Goal: Transaction & Acquisition: Purchase product/service

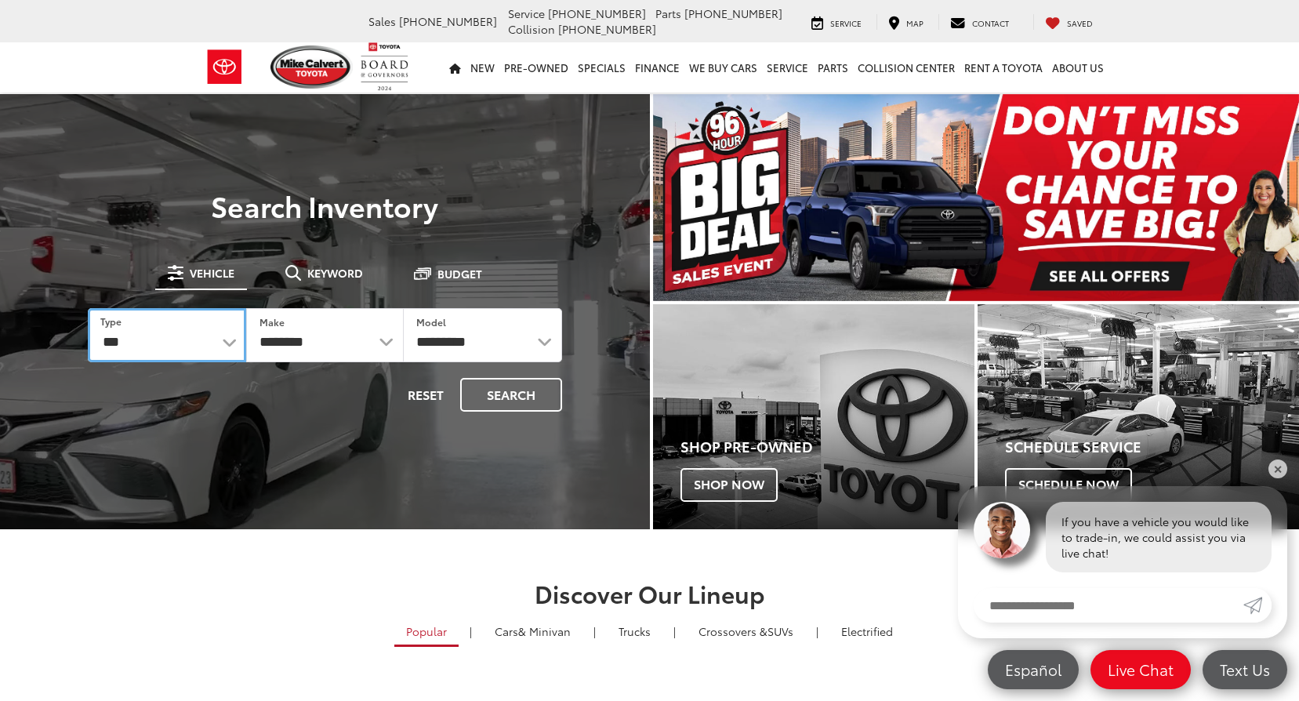
click at [236, 338] on select "*** *** **** *********" at bounding box center [167, 335] width 158 height 54
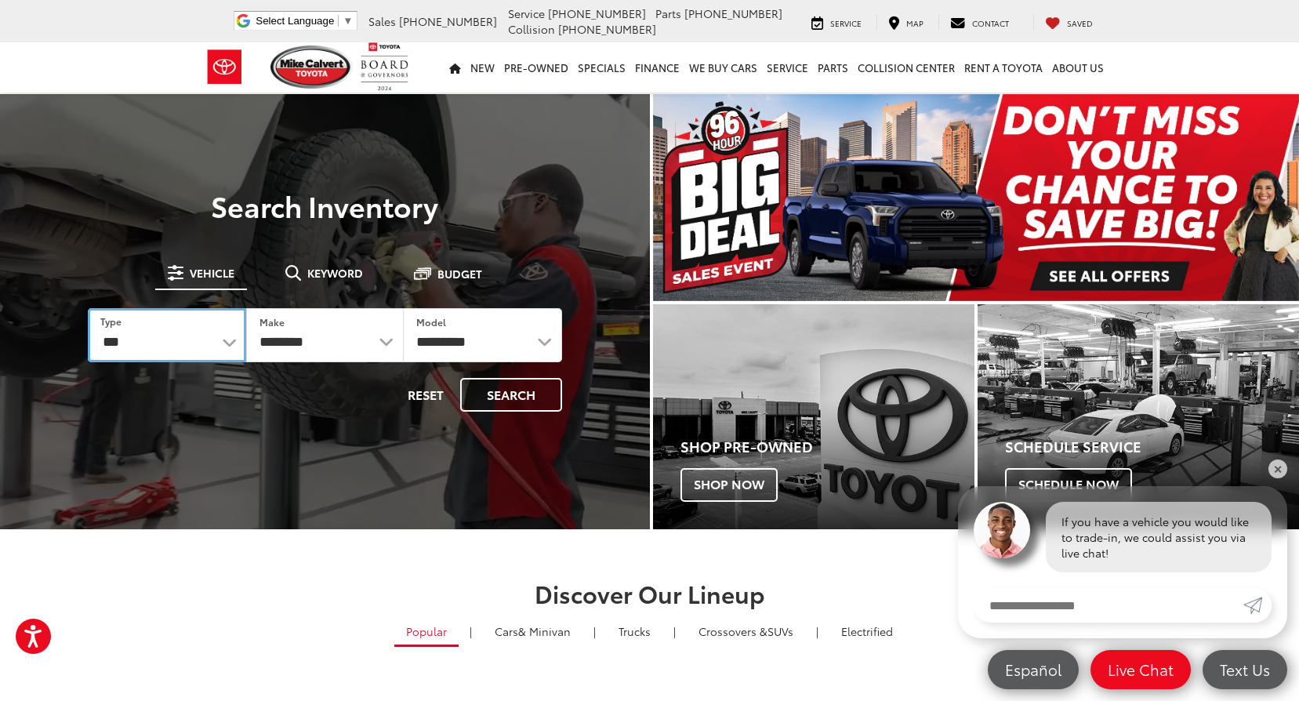
click at [236, 338] on select "*** *** **** *********" at bounding box center [167, 335] width 158 height 54
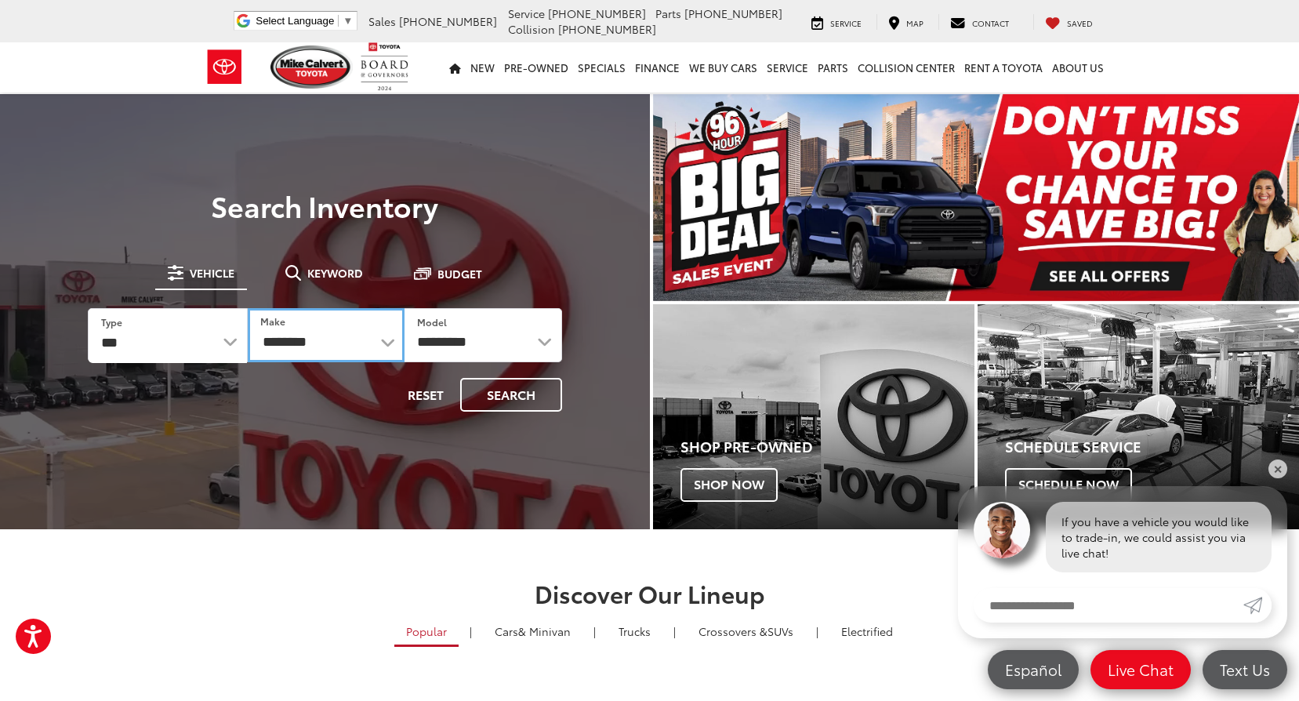
click at [332, 337] on select "**********" at bounding box center [327, 335] width 158 height 54
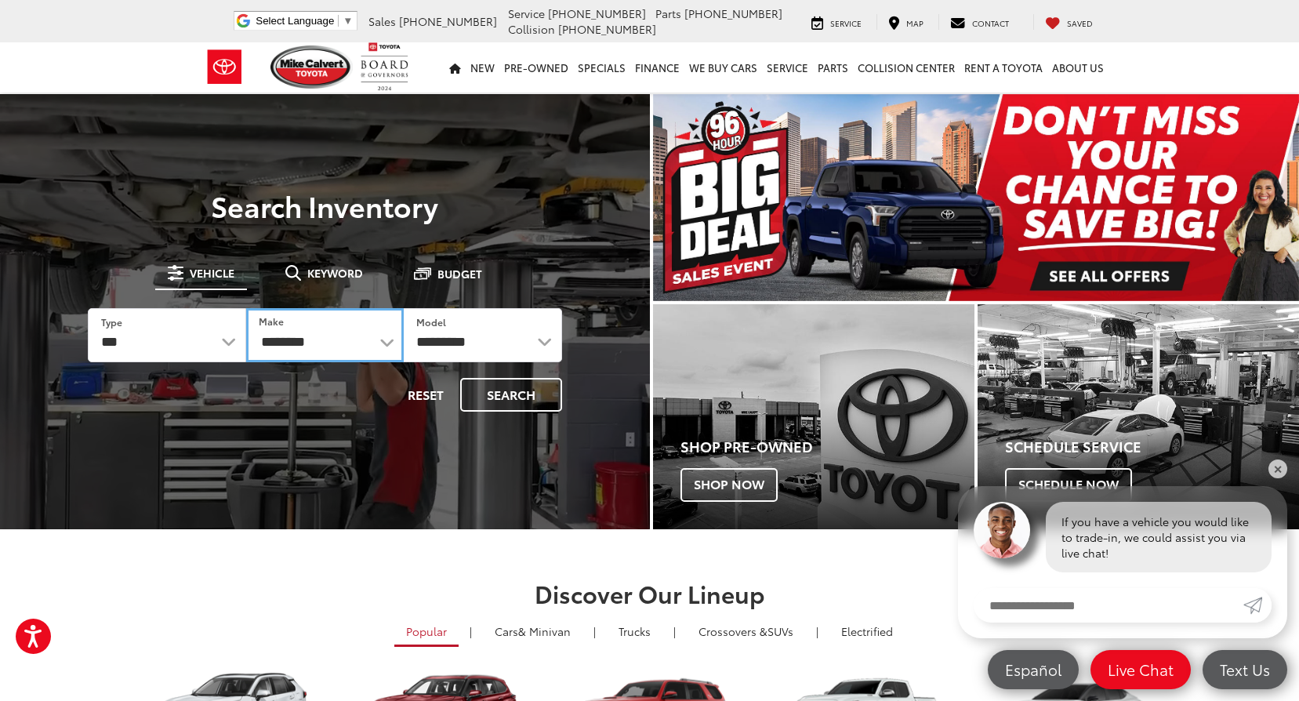
click at [332, 337] on select "**********" at bounding box center [325, 335] width 158 height 54
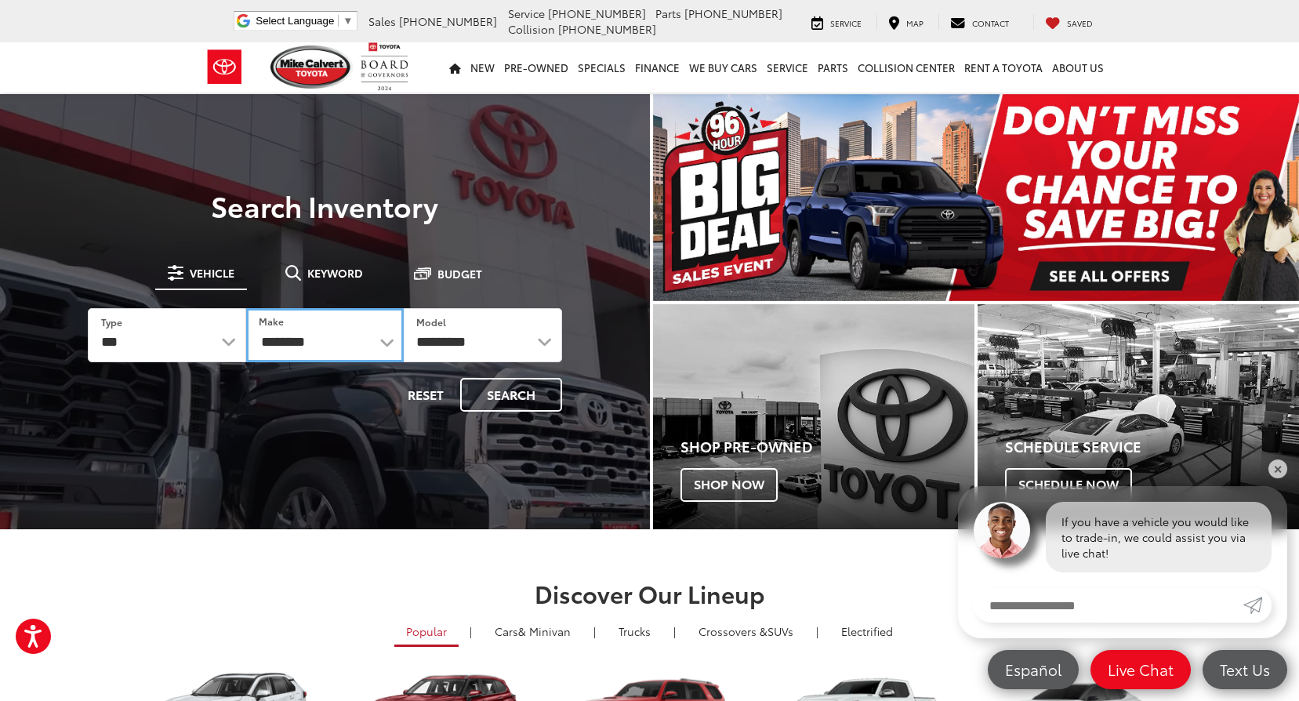
click at [349, 336] on select "**********" at bounding box center [325, 335] width 158 height 54
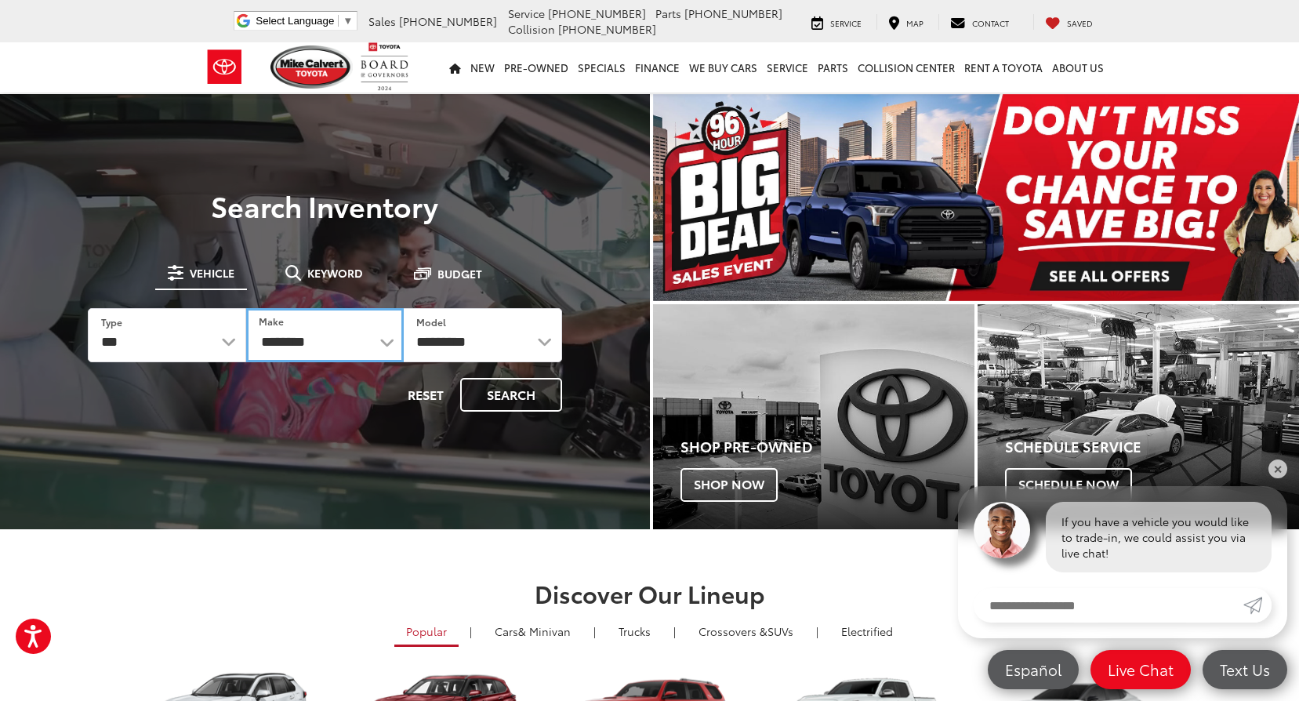
select select "******"
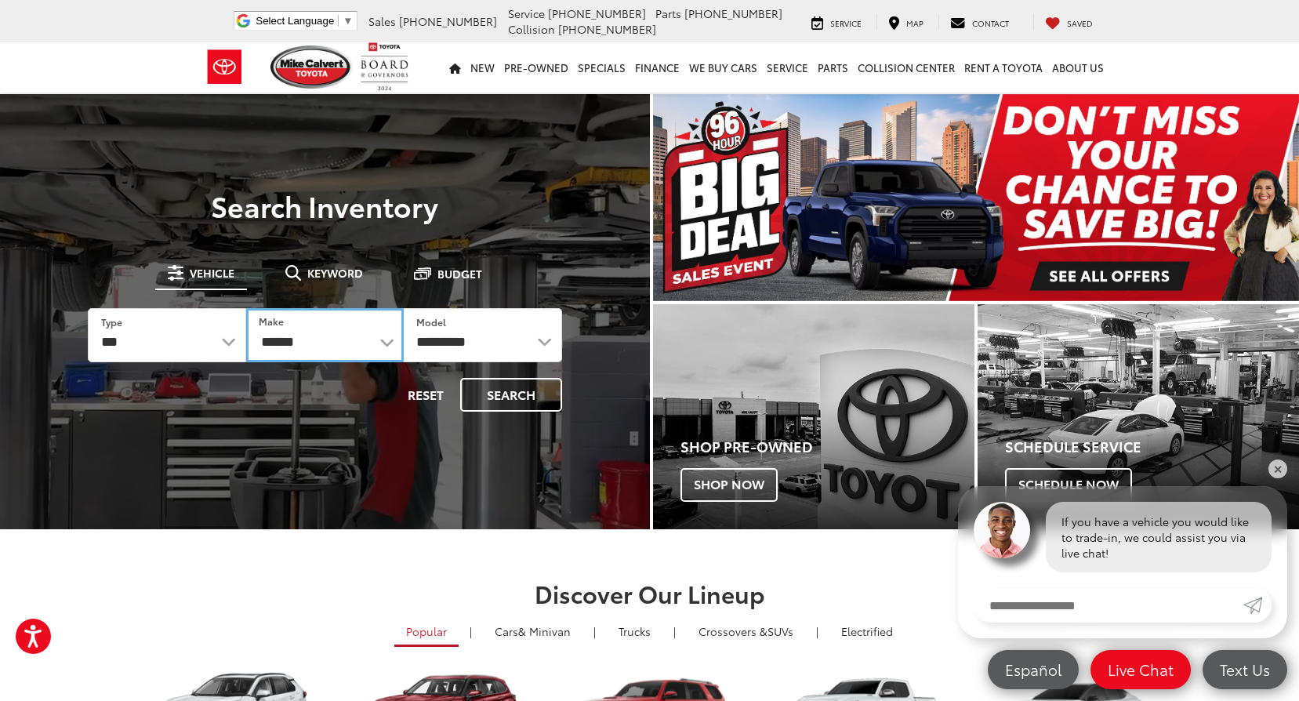
click at [246, 308] on select "**********" at bounding box center [325, 335] width 158 height 54
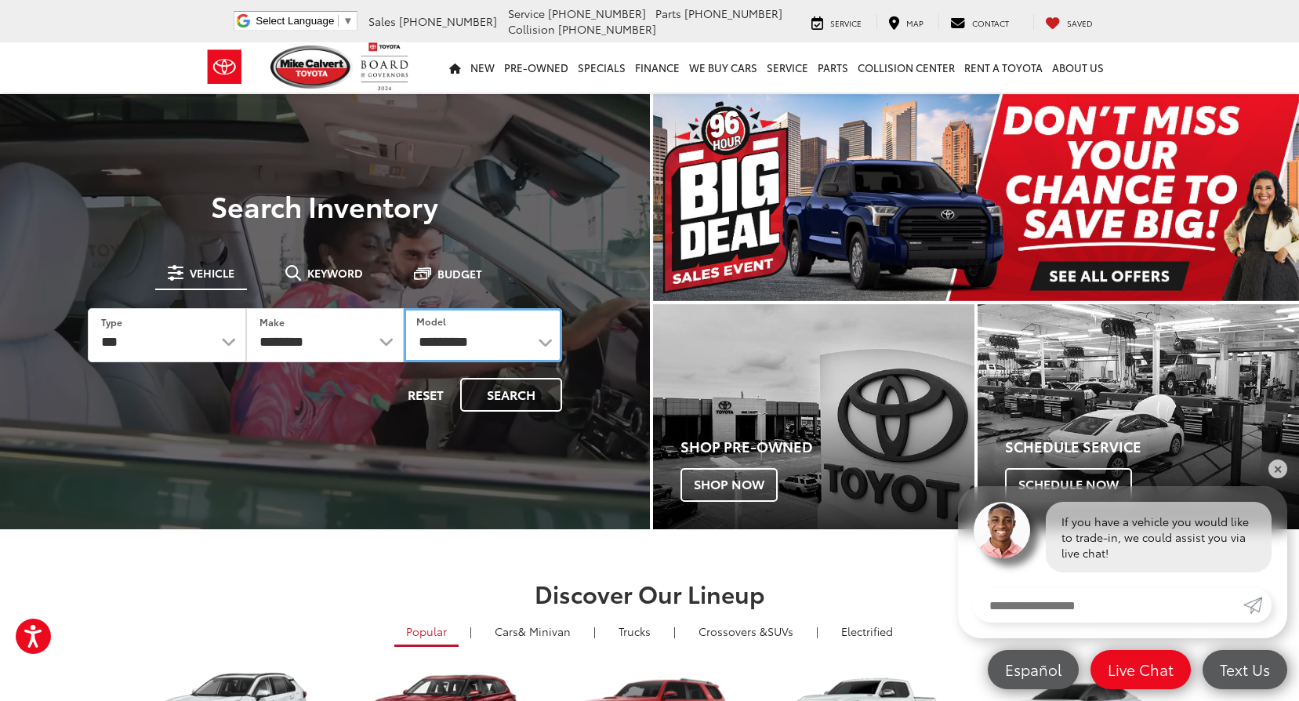
click at [480, 321] on select "**********" at bounding box center [483, 335] width 158 height 54
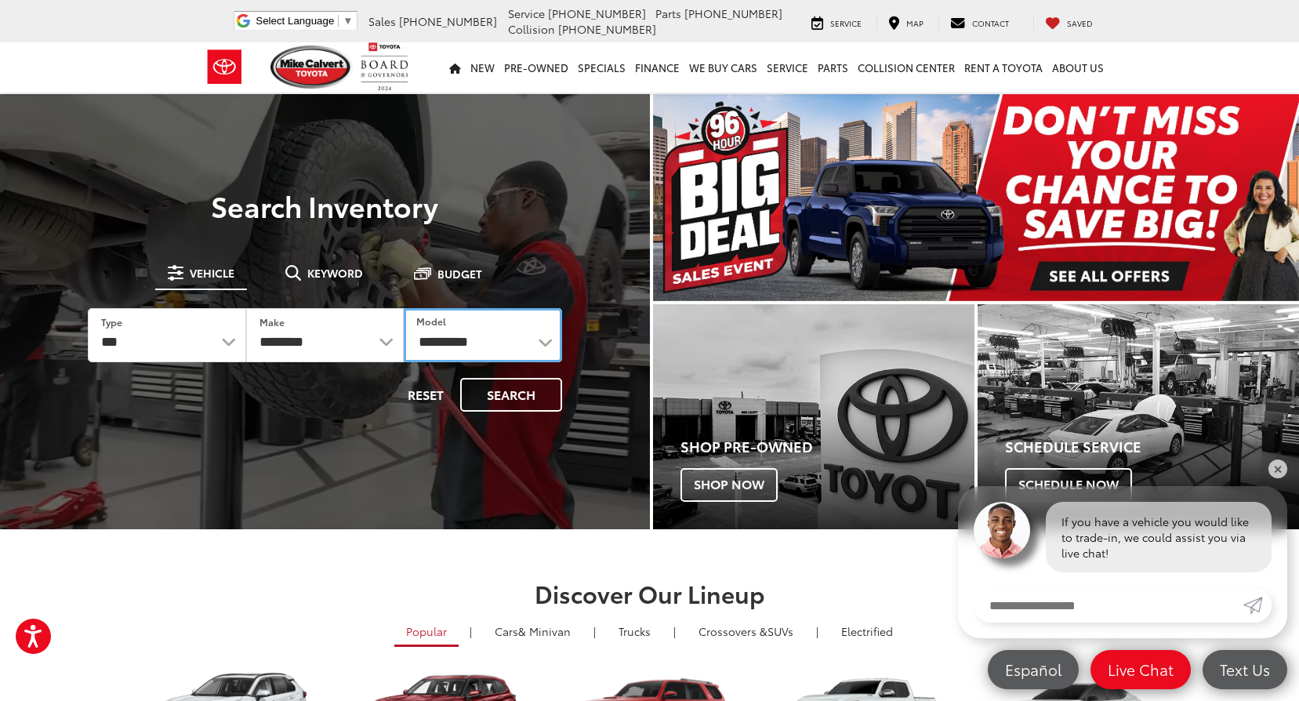
select select "****"
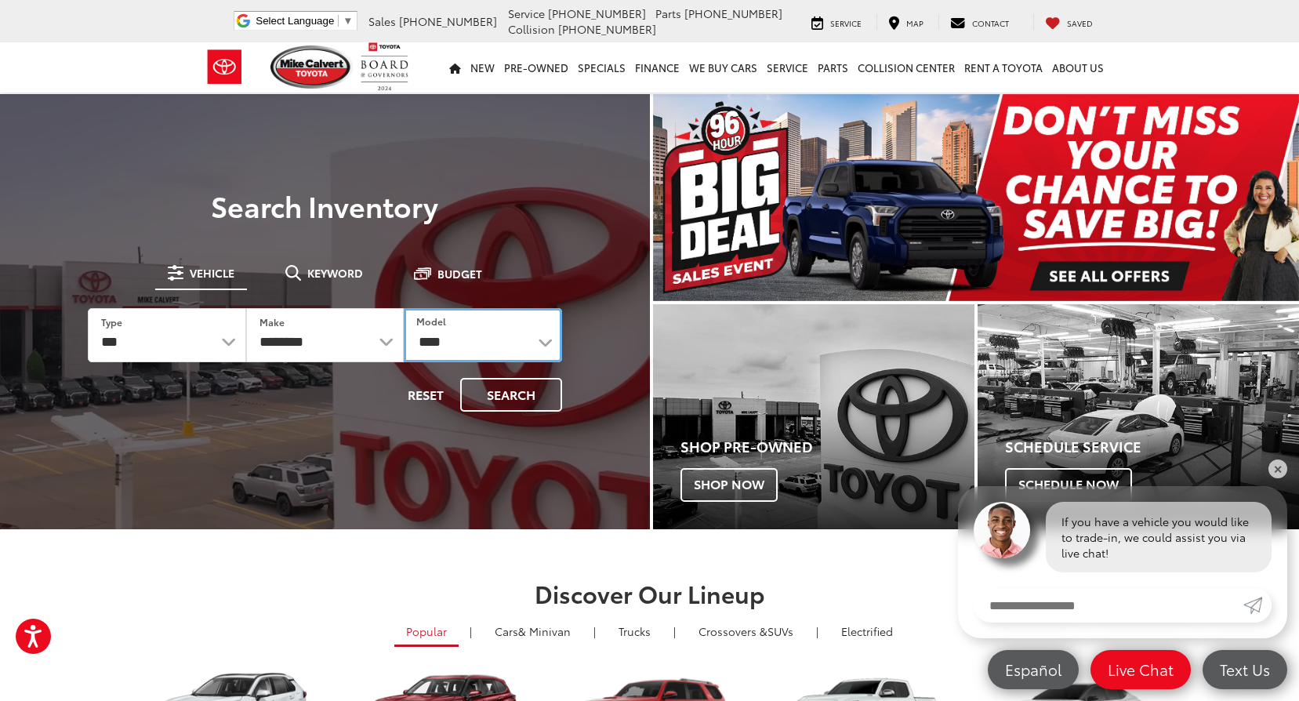
click at [404, 308] on select "**********" at bounding box center [483, 335] width 158 height 54
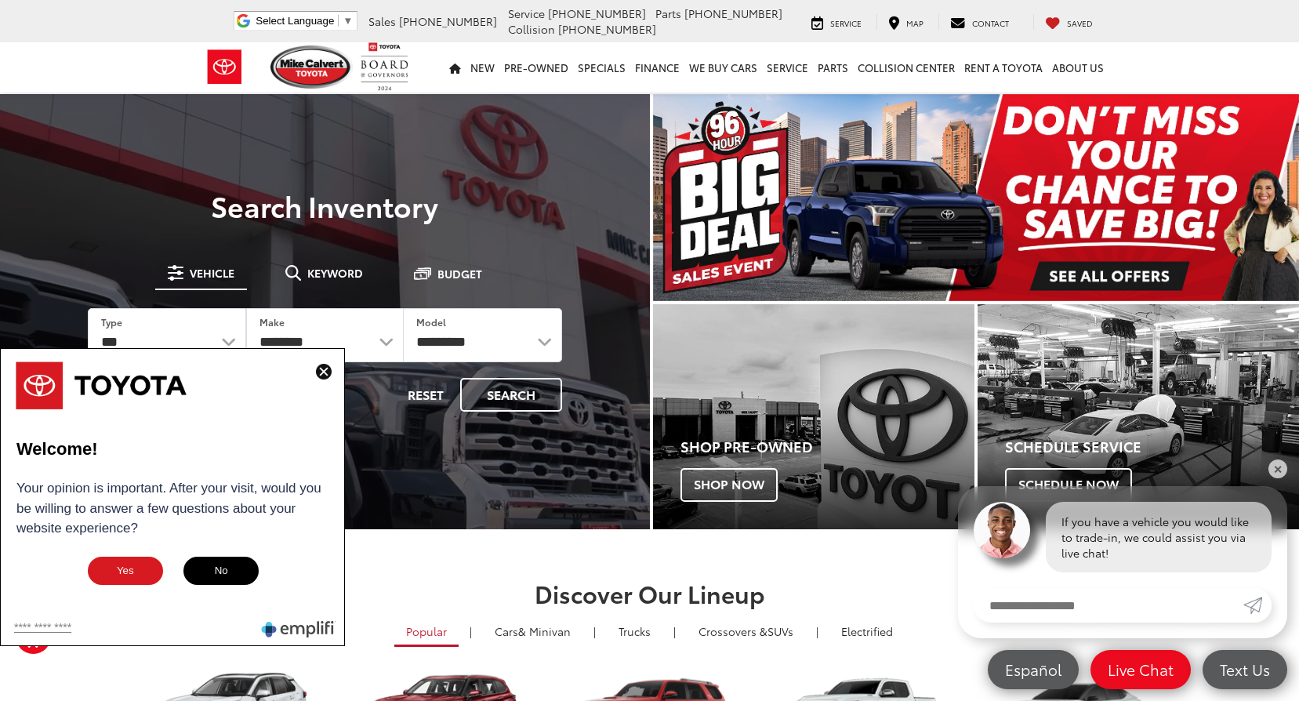
click at [325, 374] on img at bounding box center [324, 372] width 16 height 16
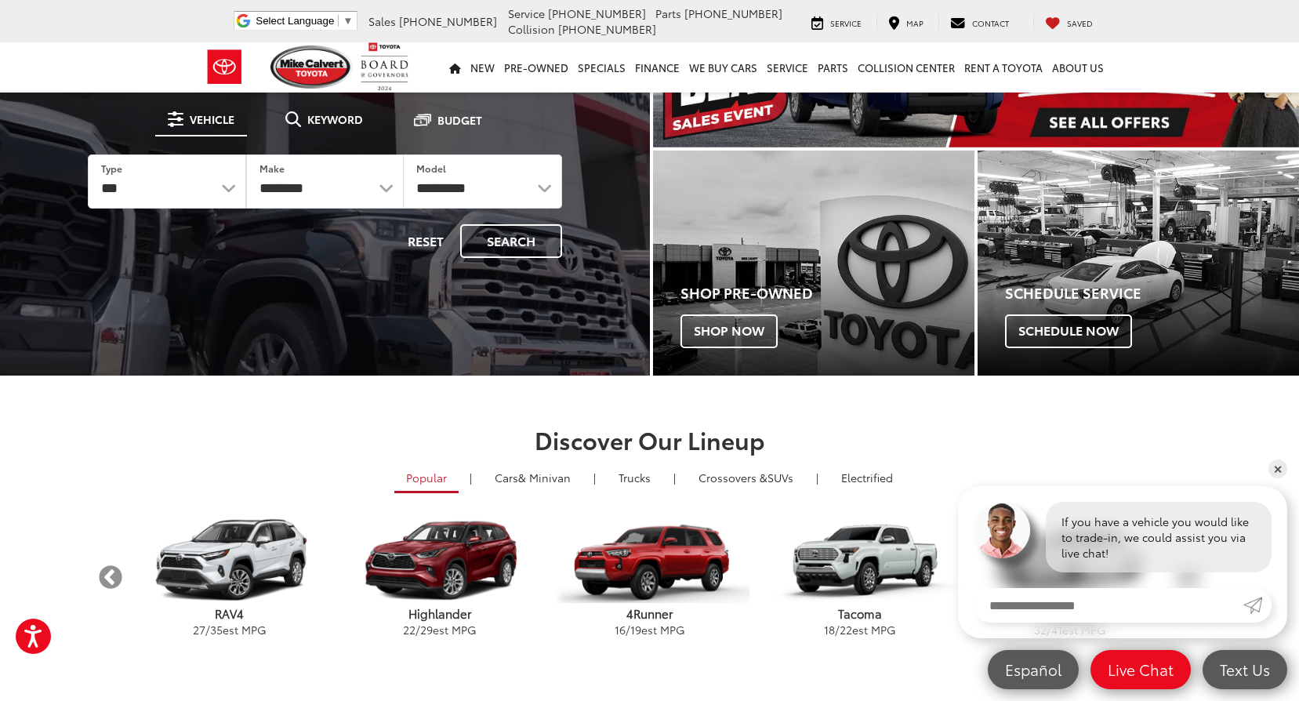
scroll to position [157, 0]
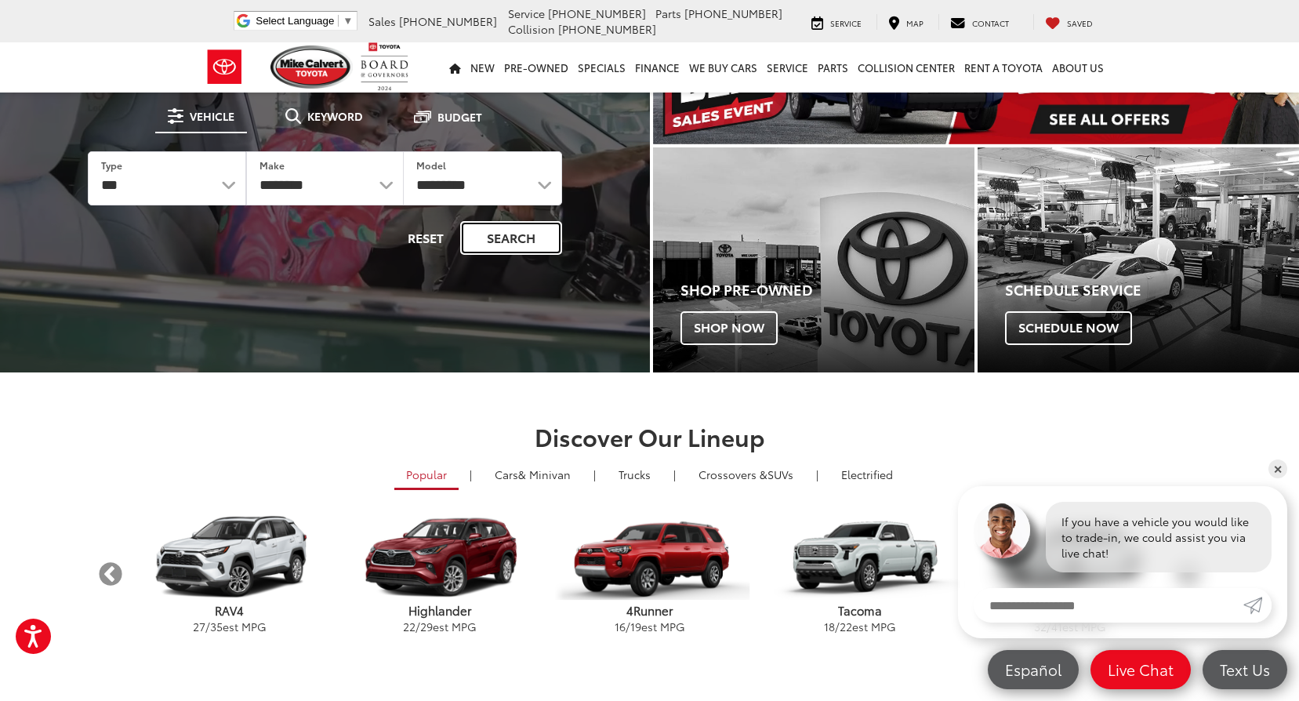
click at [512, 244] on button "Search" at bounding box center [511, 238] width 102 height 34
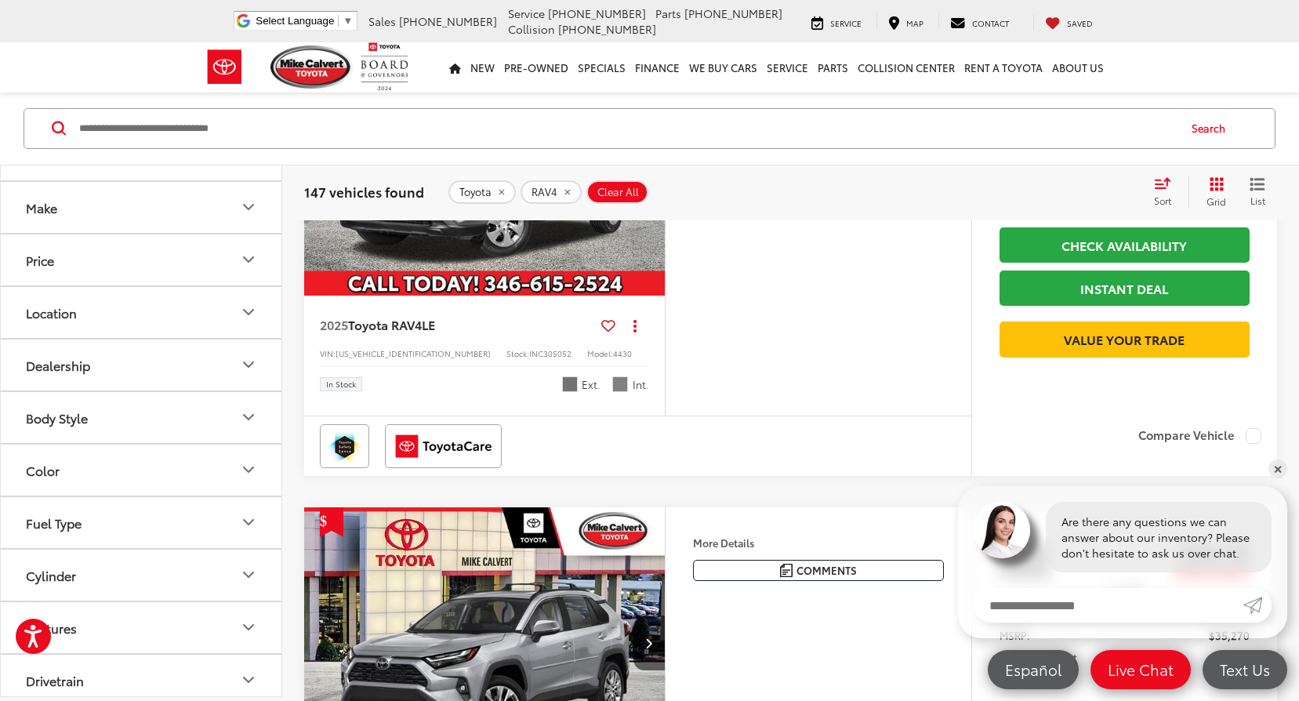
scroll to position [235, 0]
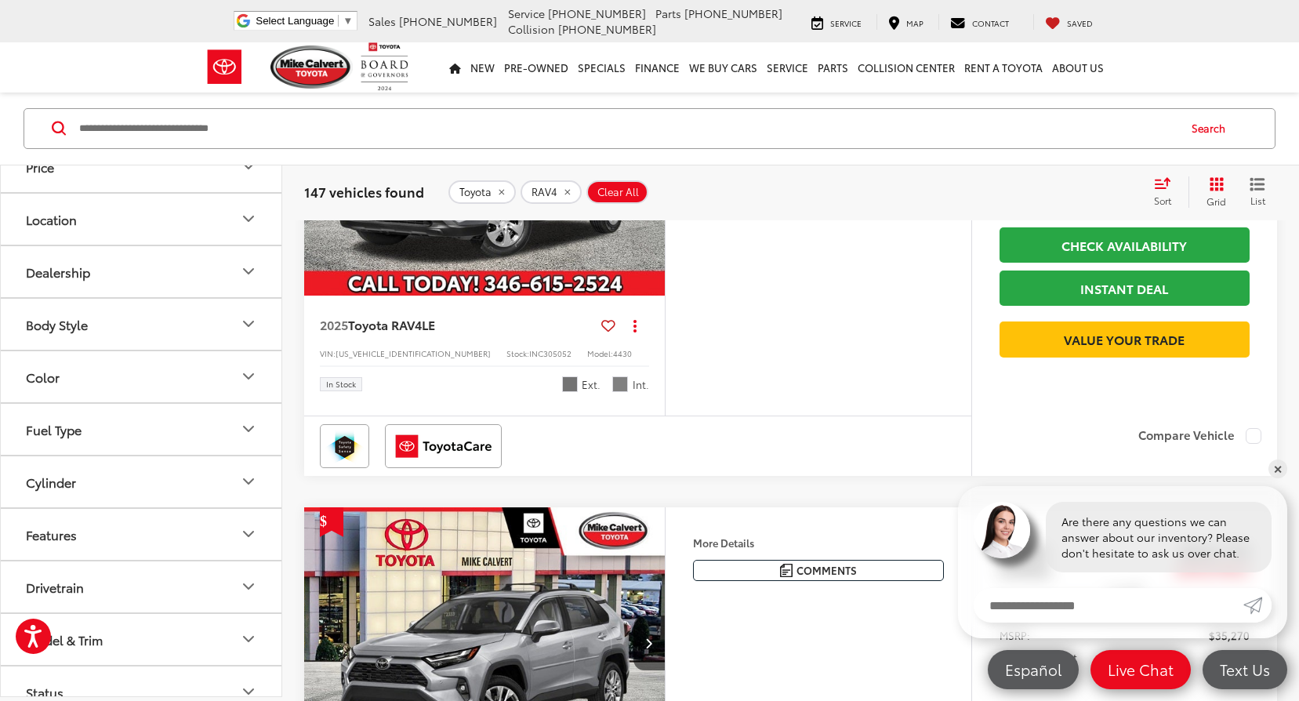
click at [162, 379] on button "Color" at bounding box center [142, 376] width 282 height 51
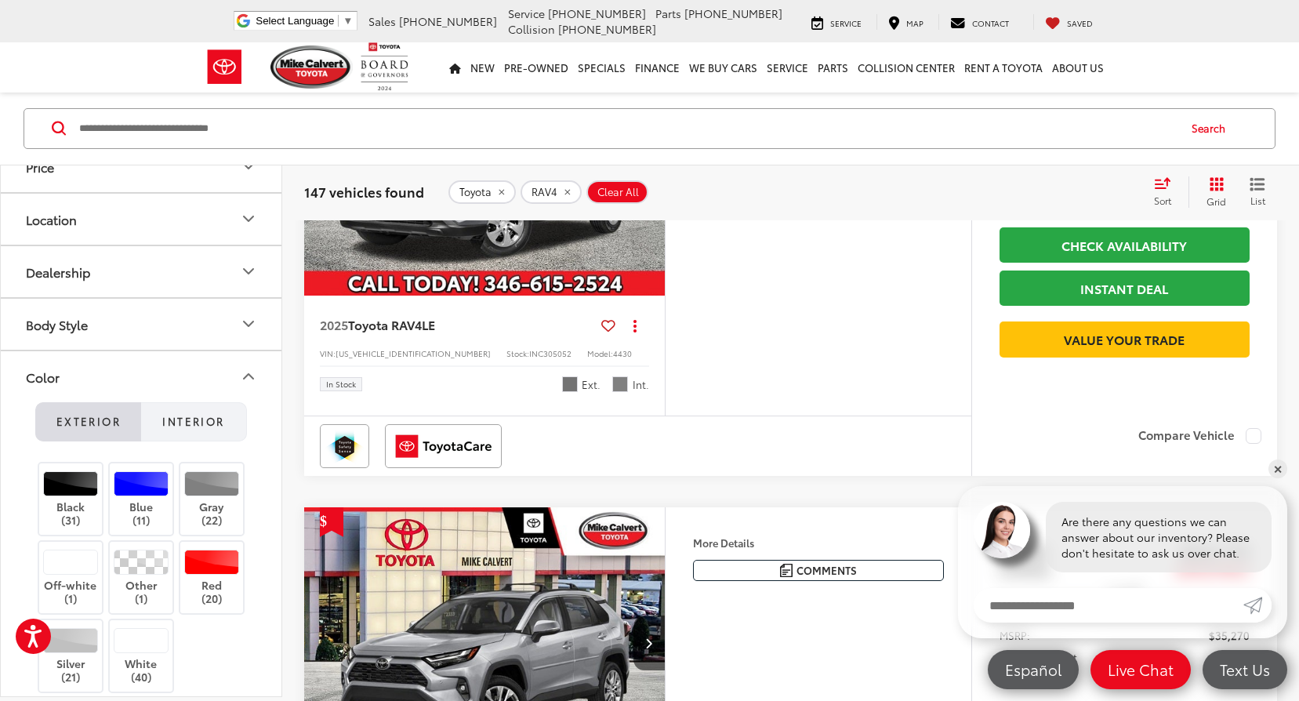
click at [176, 417] on span "Interior" at bounding box center [193, 421] width 62 height 14
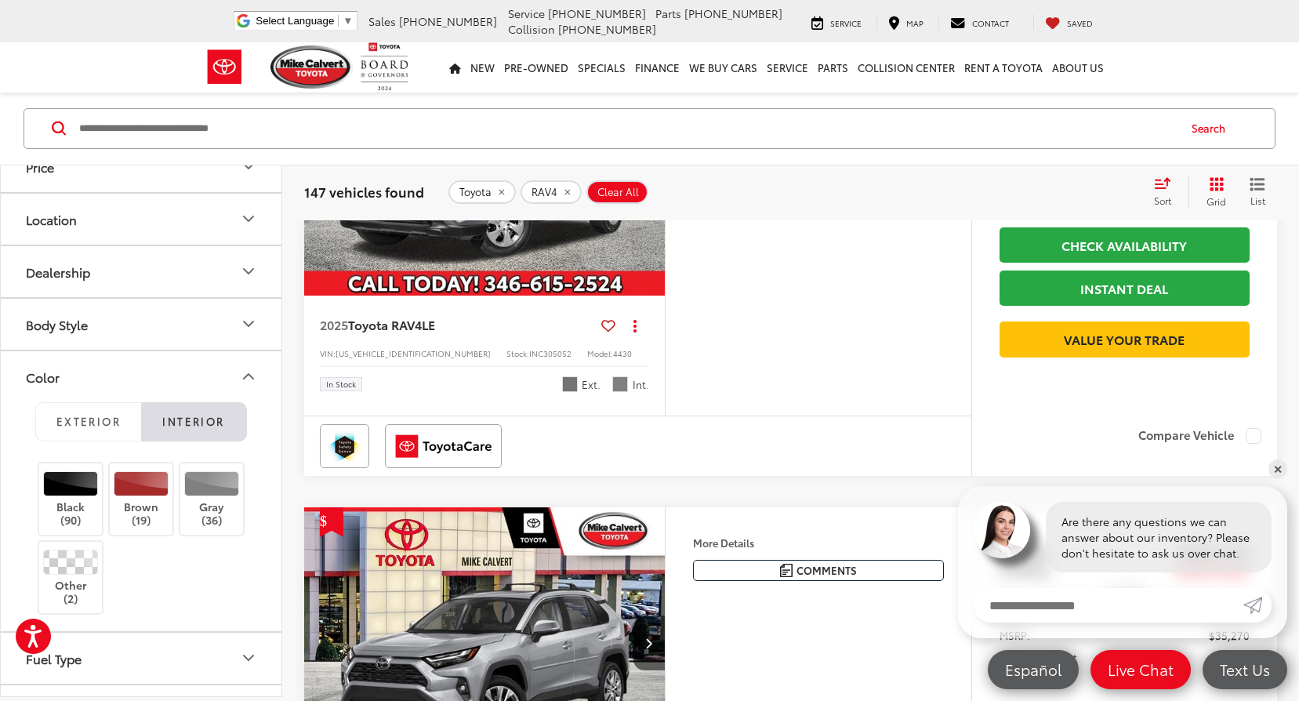
scroll to position [314, 0]
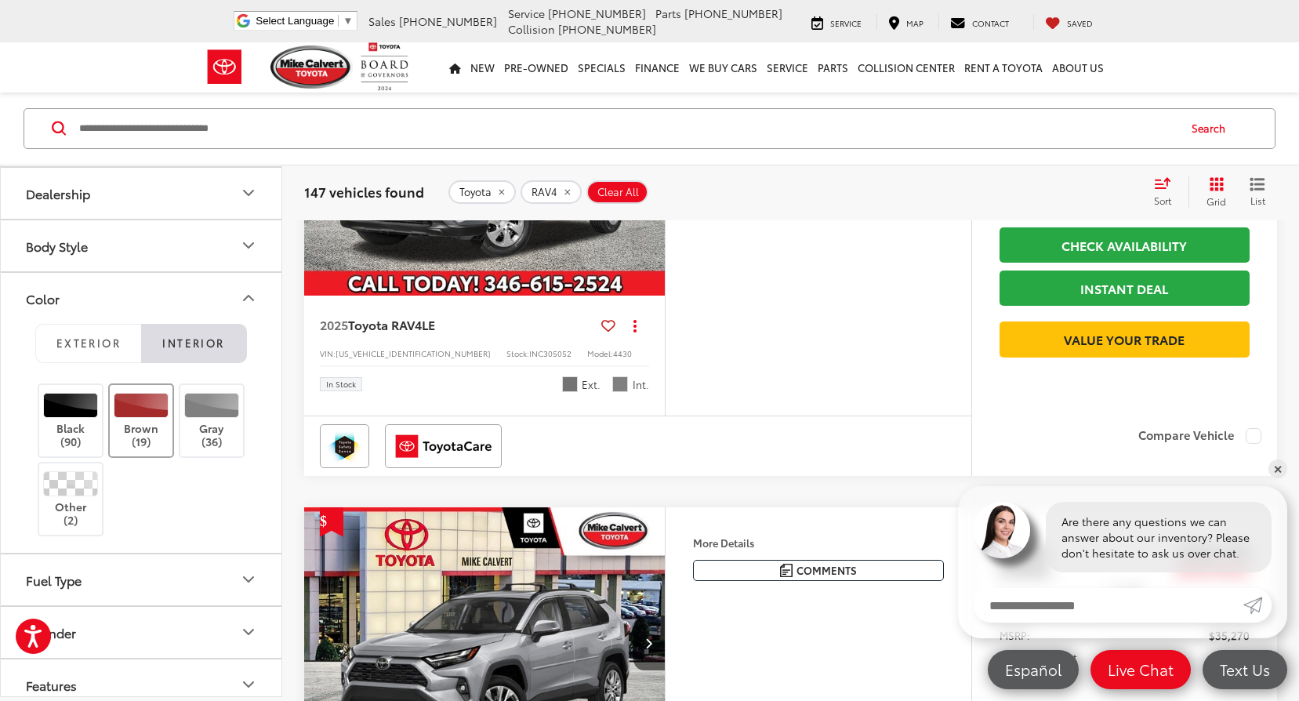
click at [145, 430] on label "Brown (19)" at bounding box center [142, 422] width 64 height 56
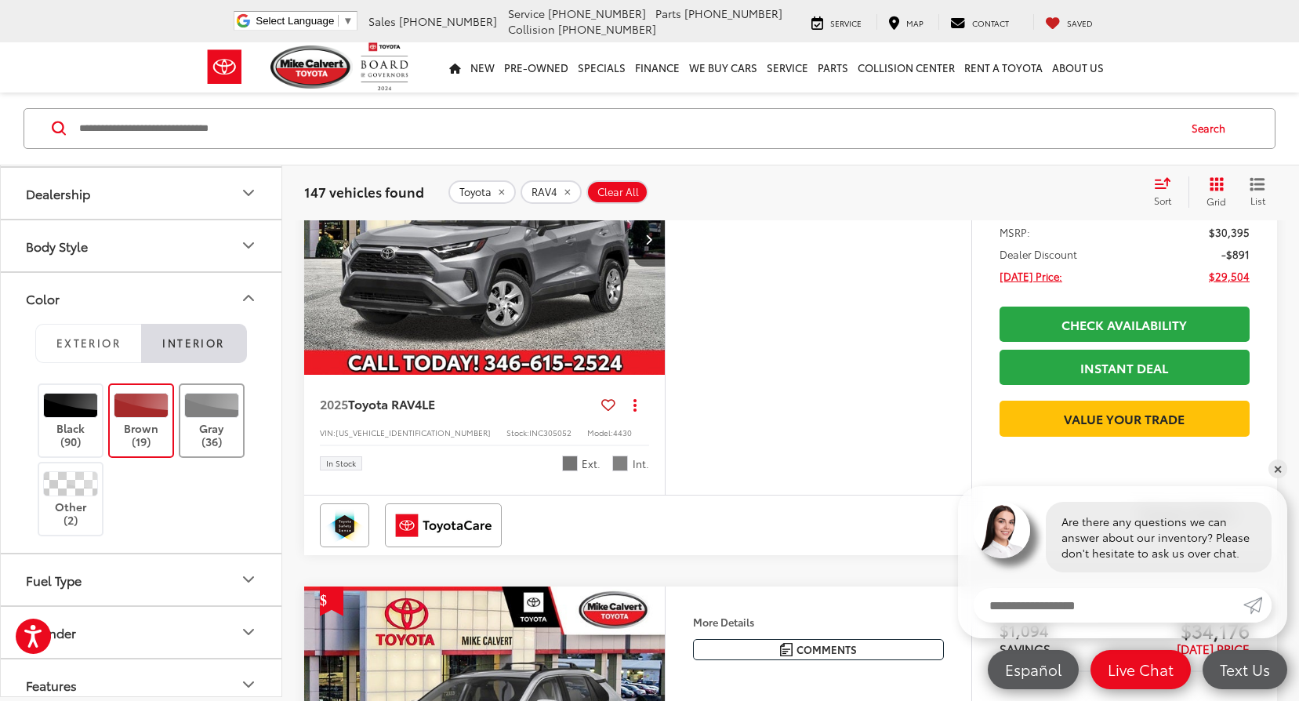
click at [201, 423] on label "Gray (36)" at bounding box center [212, 422] width 64 height 56
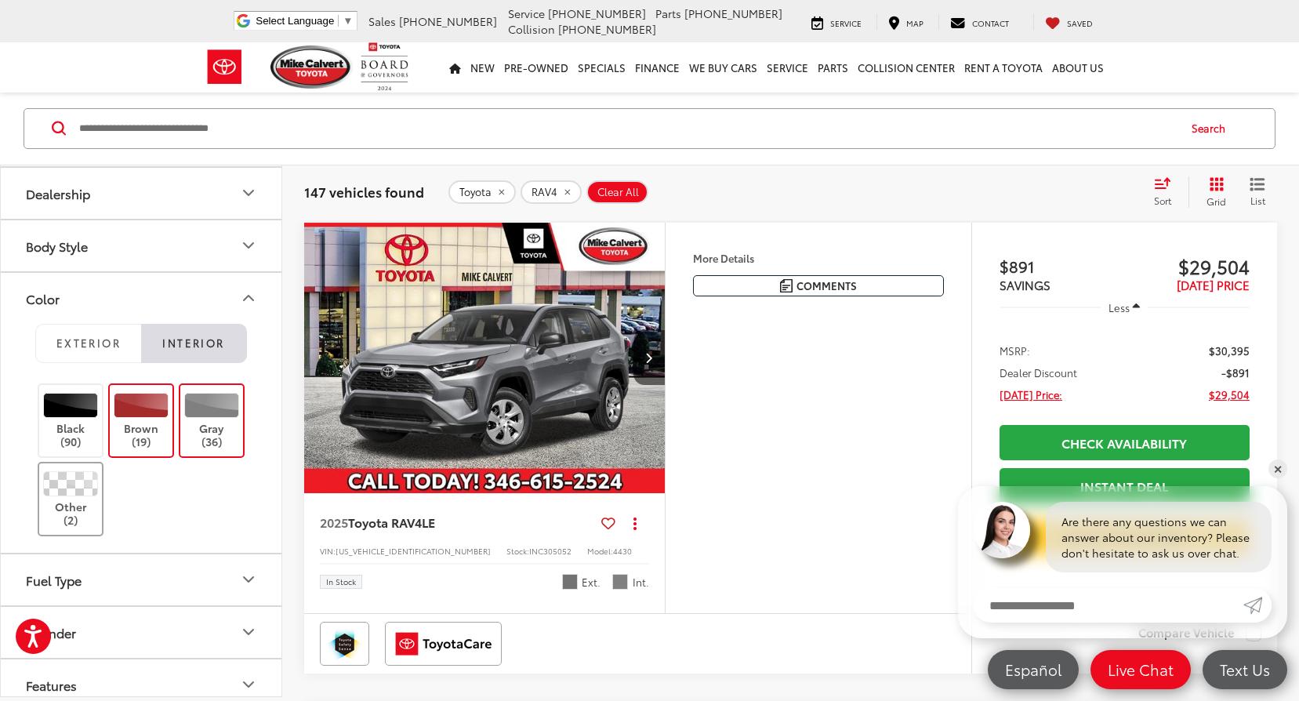
click at [82, 501] on label "Other (2)" at bounding box center [71, 500] width 64 height 56
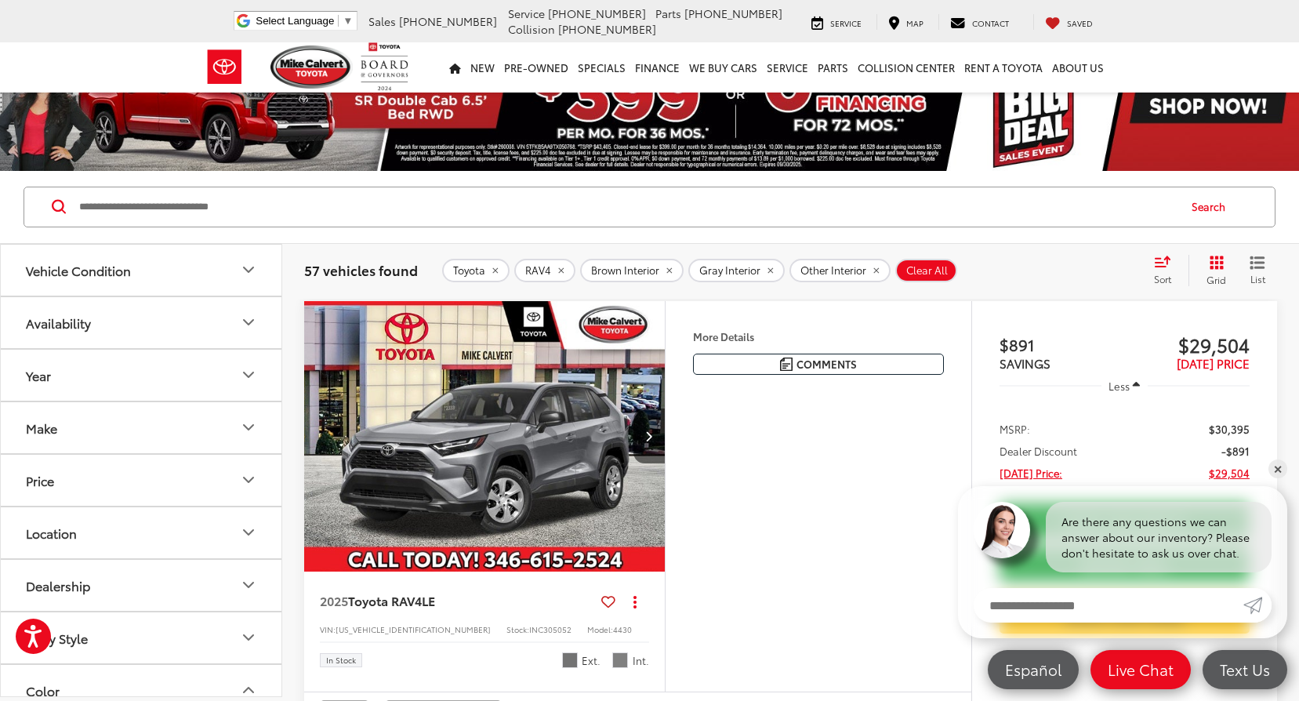
click at [1155, 274] on span "Sort" at bounding box center [1162, 278] width 17 height 13
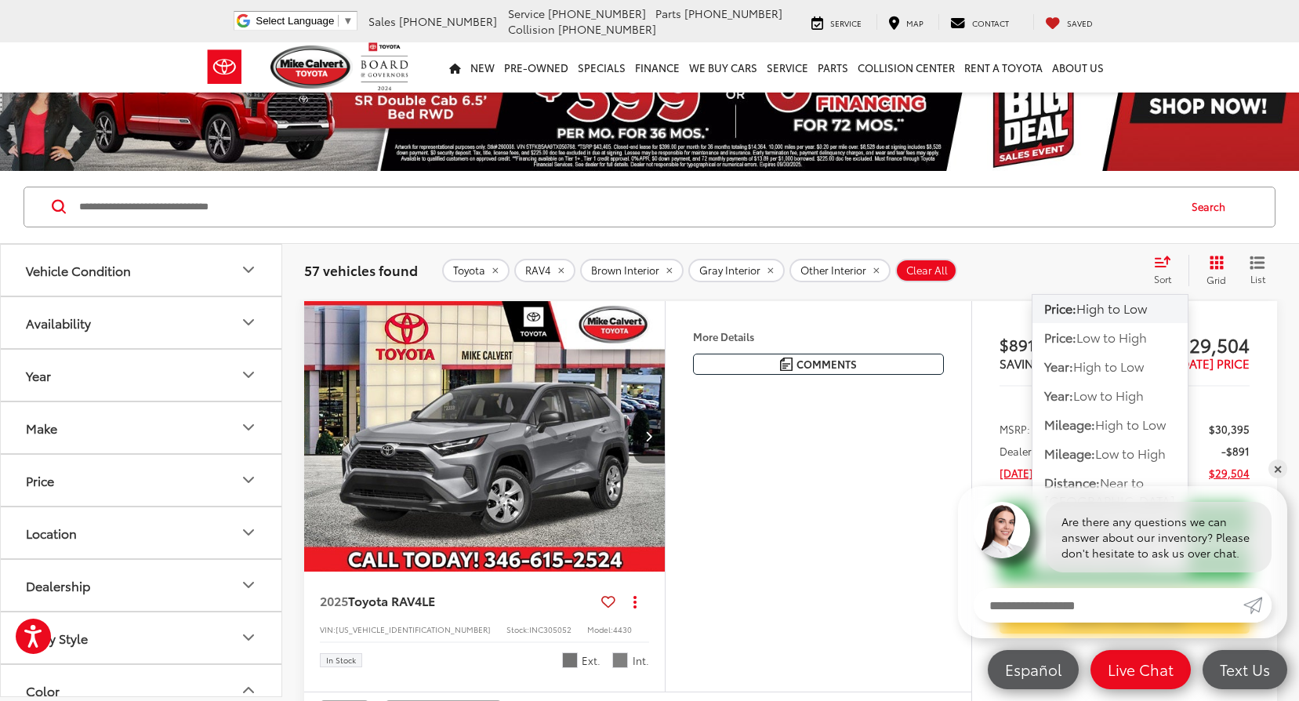
click at [1113, 305] on span "High to Low" at bounding box center [1111, 308] width 71 height 18
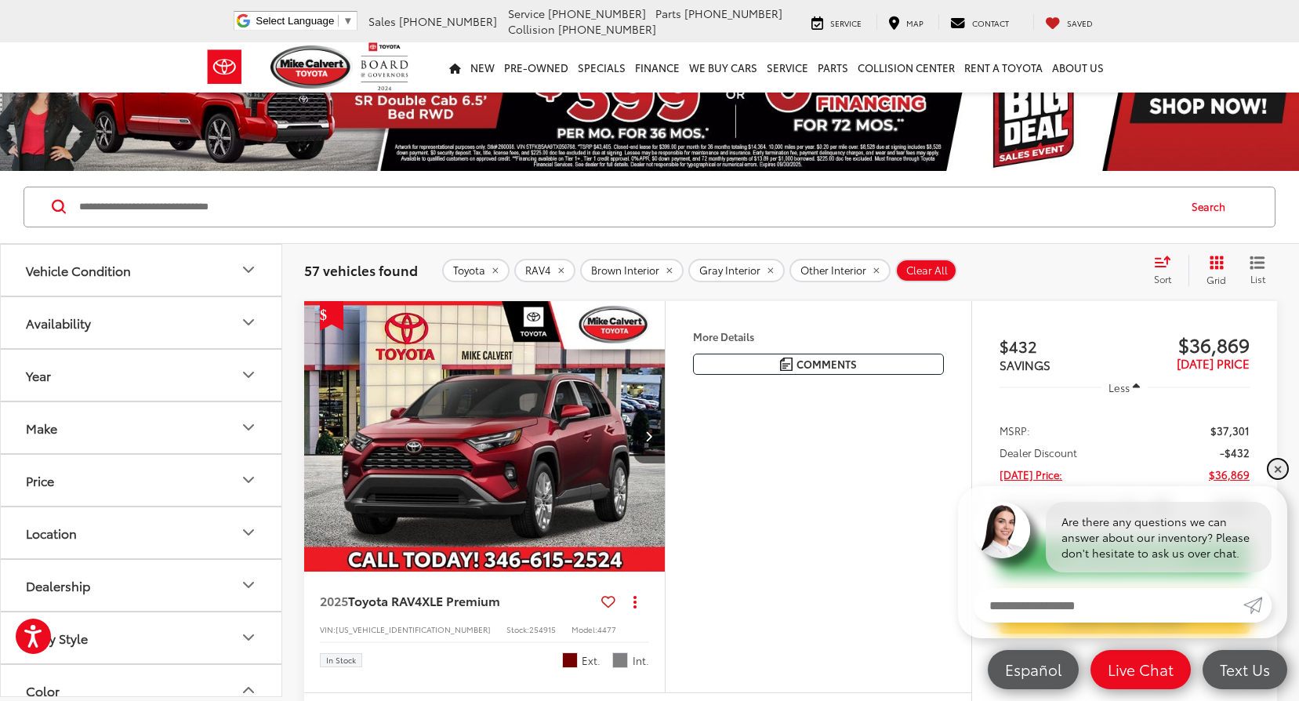
click at [1282, 464] on link "✕" at bounding box center [1278, 468] width 19 height 19
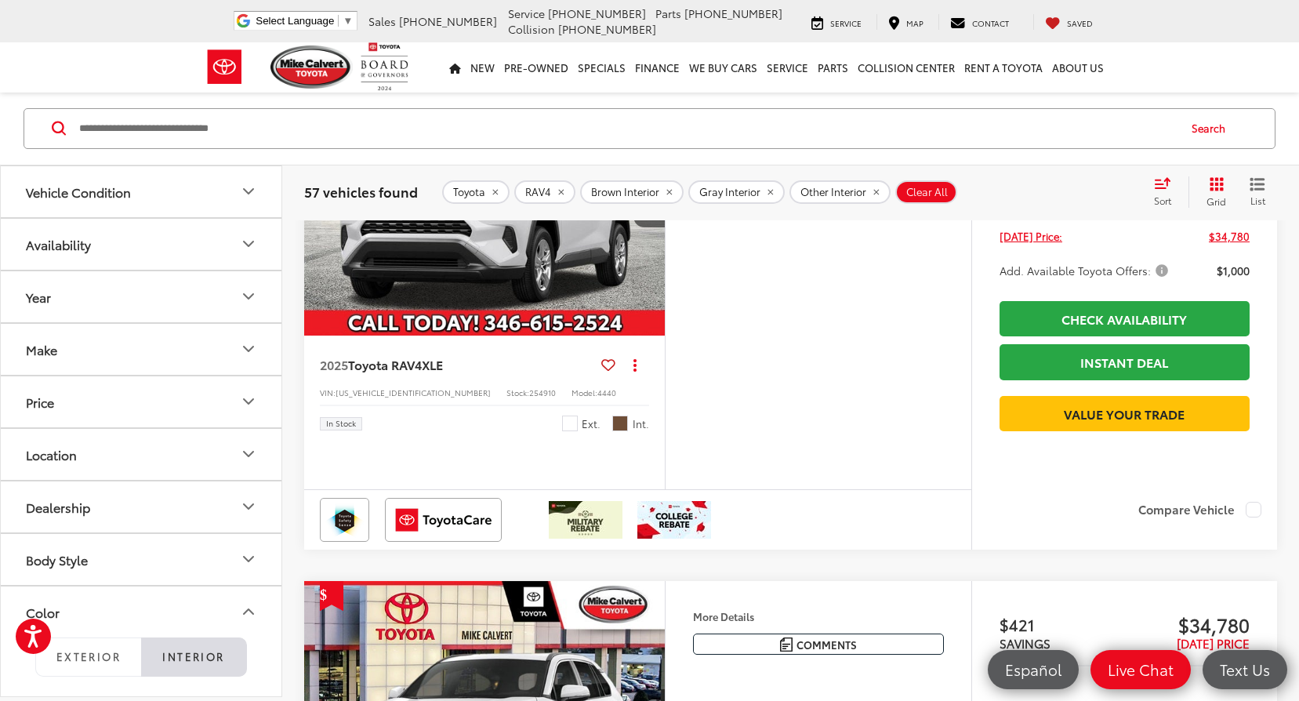
scroll to position [1762, 0]
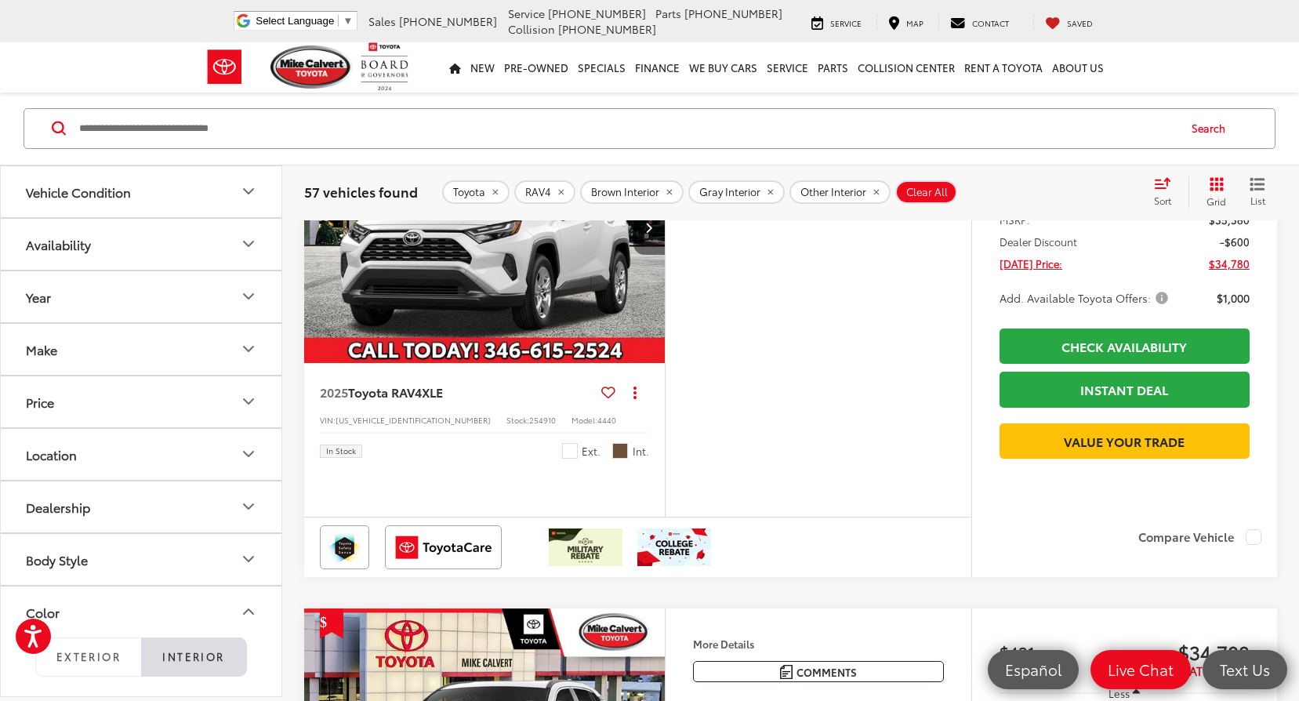
click at [655, 255] on button "Next image" at bounding box center [648, 227] width 31 height 55
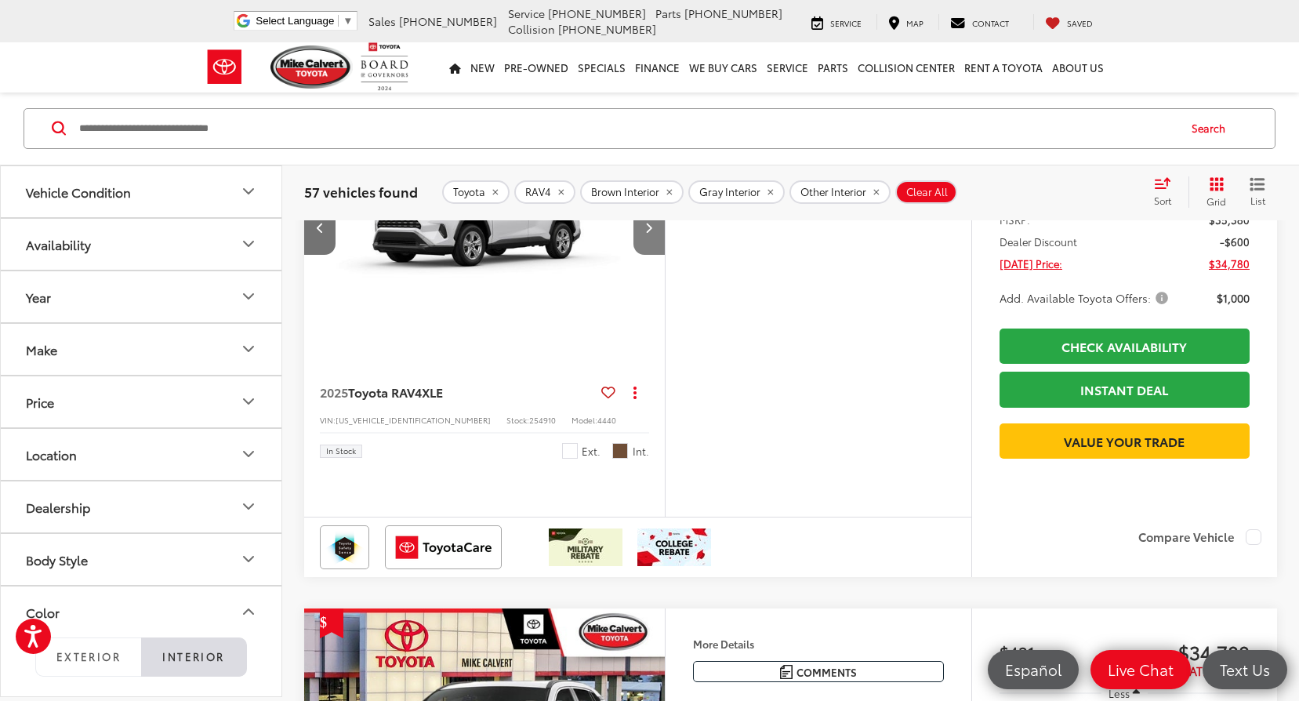
click at [650, 233] on icon "Next image" at bounding box center [648, 227] width 7 height 11
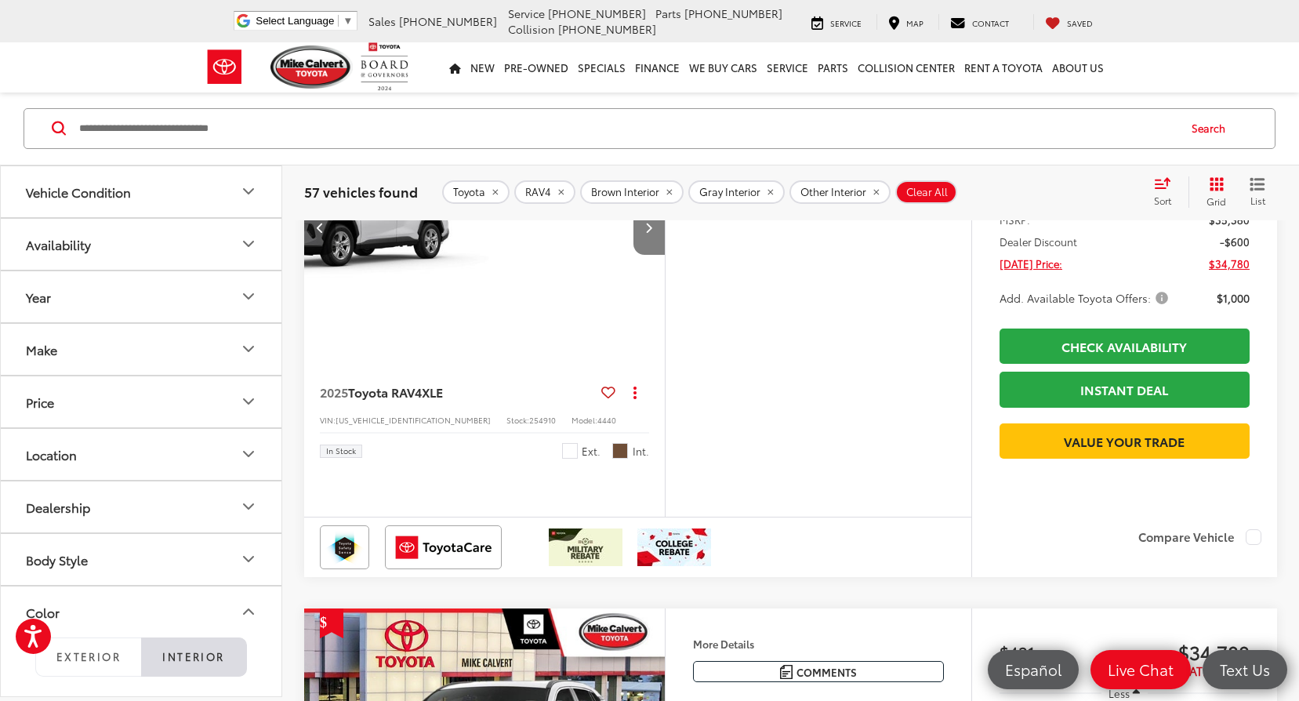
click at [650, 233] on icon "Next image" at bounding box center [648, 227] width 7 height 11
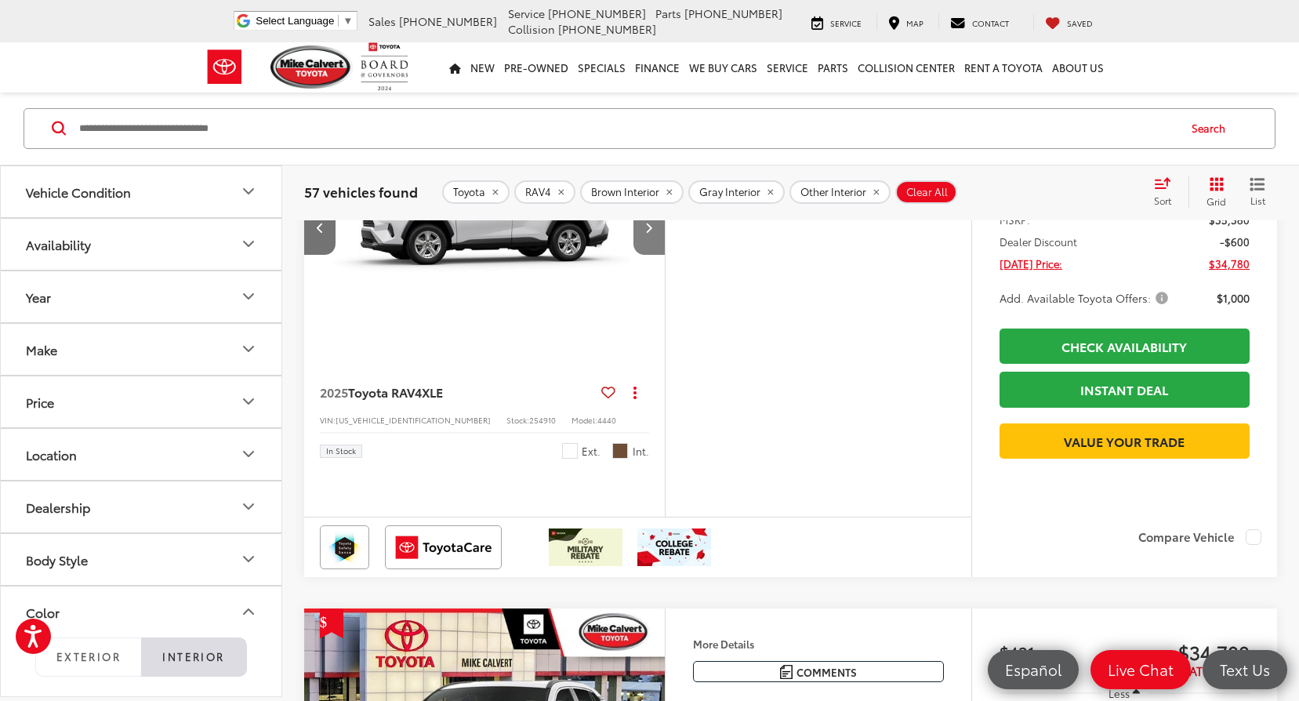
click at [650, 233] on icon "Next image" at bounding box center [648, 227] width 7 height 11
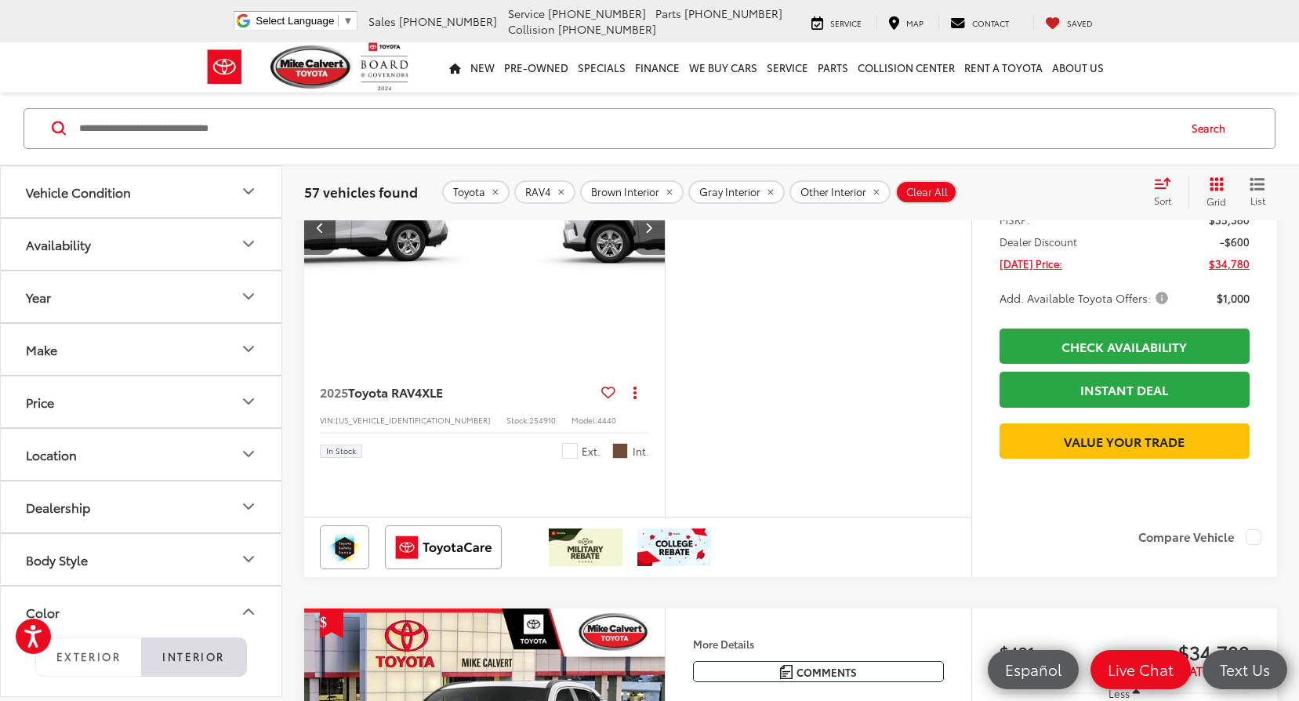
click at [650, 233] on icon "Next image" at bounding box center [648, 227] width 7 height 11
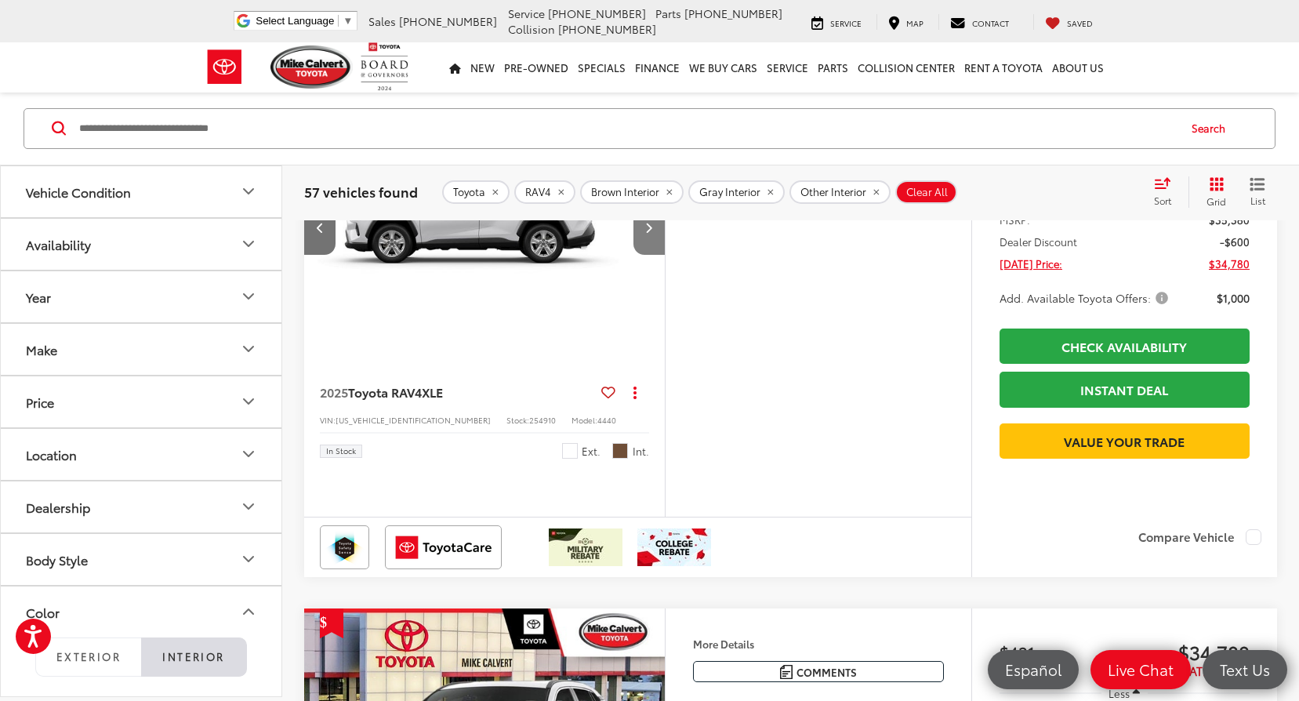
click at [650, 233] on icon "Next image" at bounding box center [648, 227] width 7 height 11
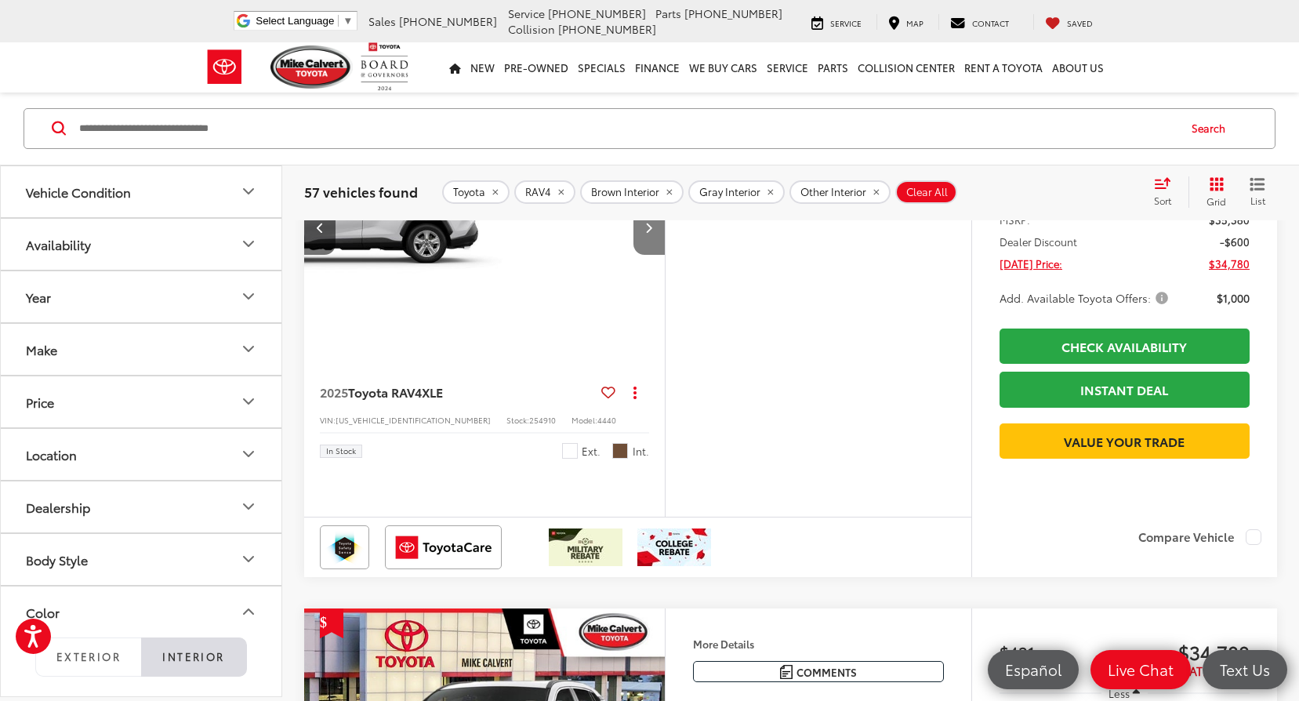
click at [650, 233] on icon "Next image" at bounding box center [648, 227] width 7 height 11
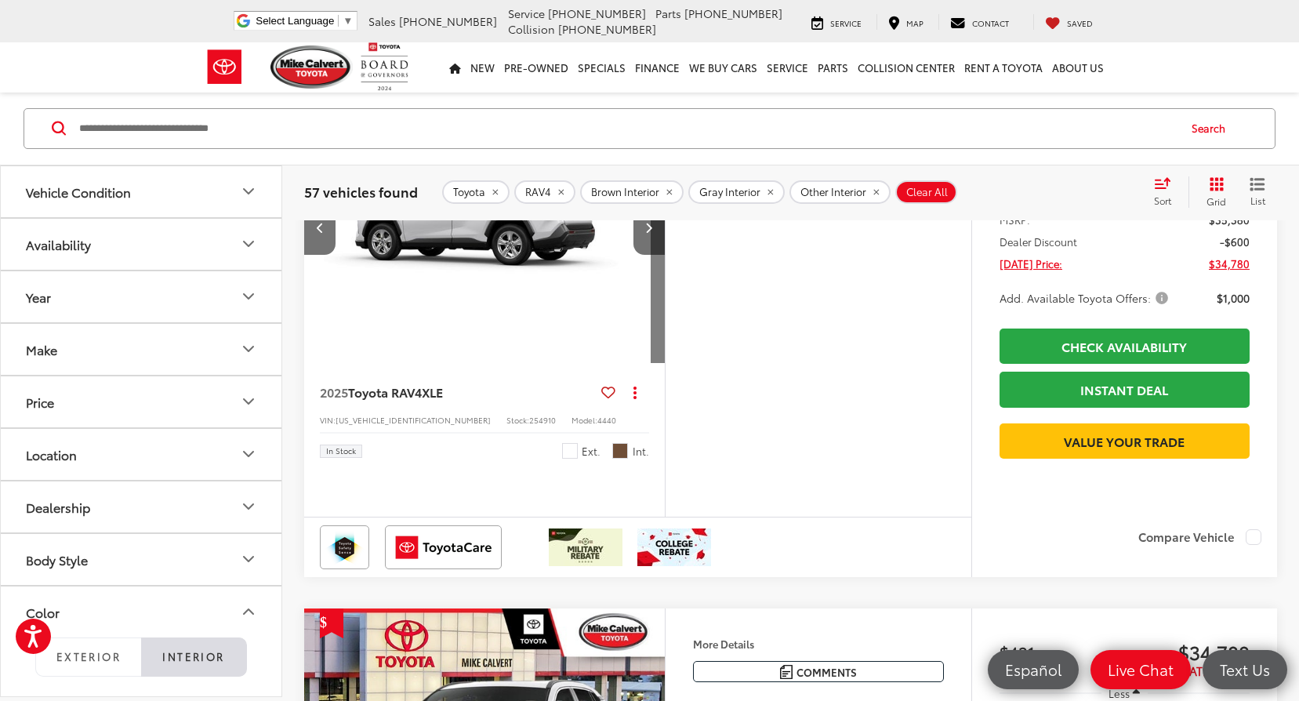
click at [650, 362] on div "View More" at bounding box center [484, 227] width 361 height 270
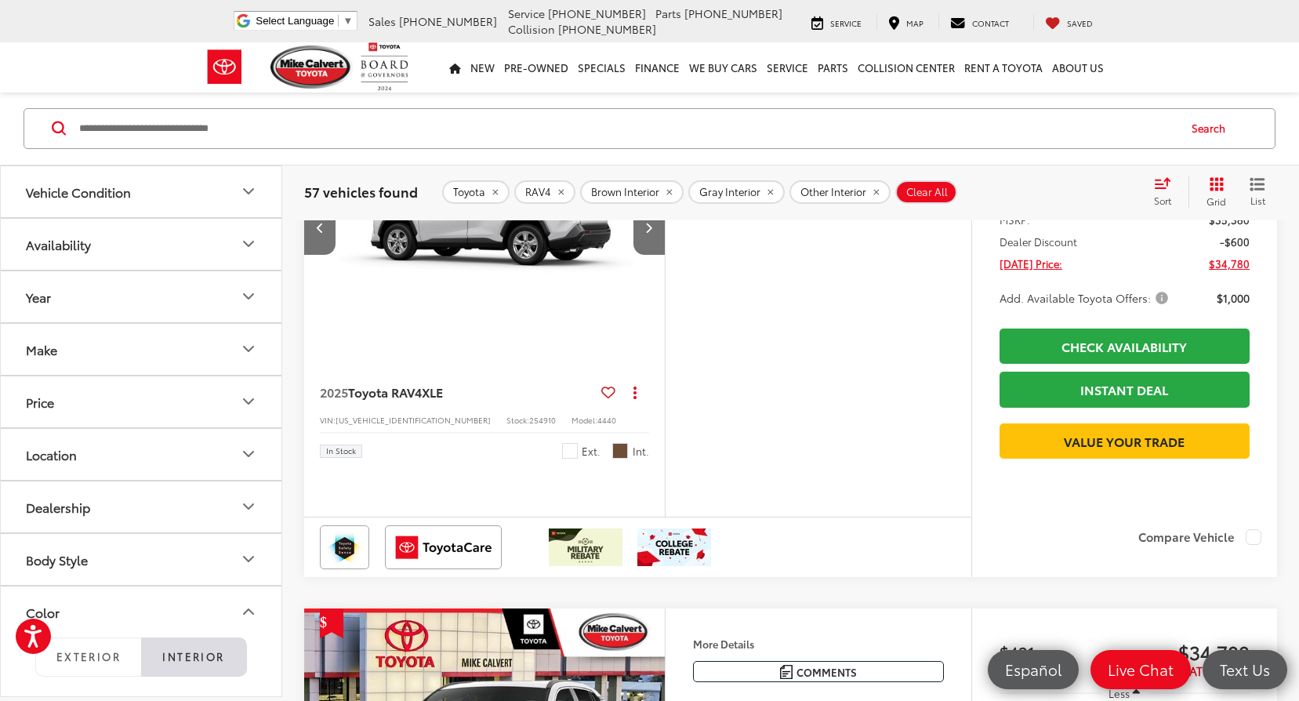
click at [650, 233] on icon "Next image" at bounding box center [648, 227] width 7 height 11
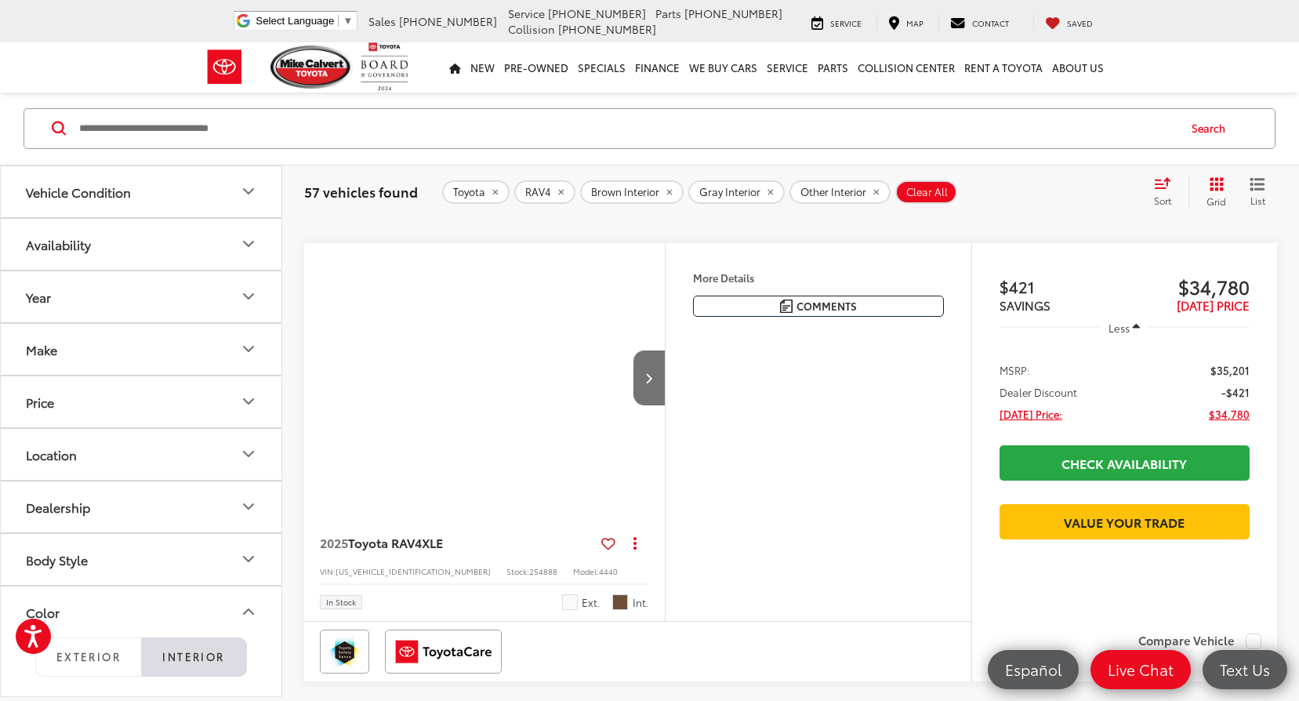
scroll to position [3174, 0]
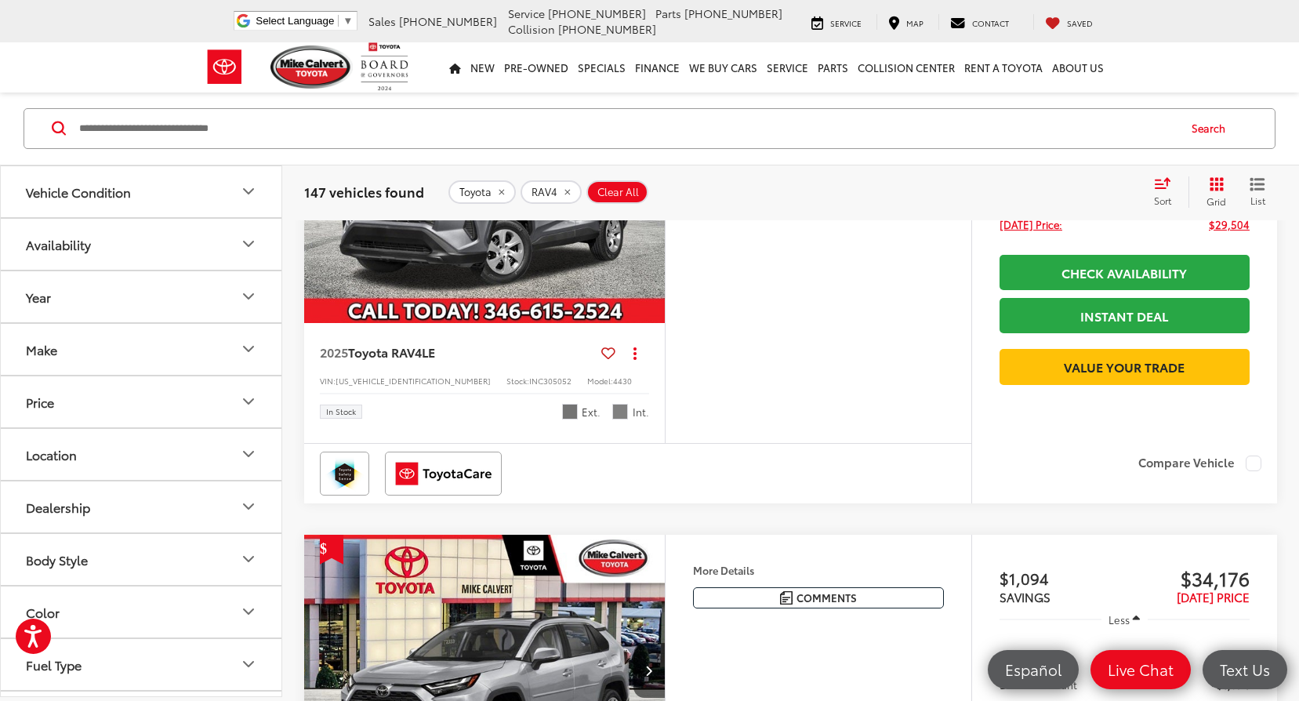
scroll to position [314, 0]
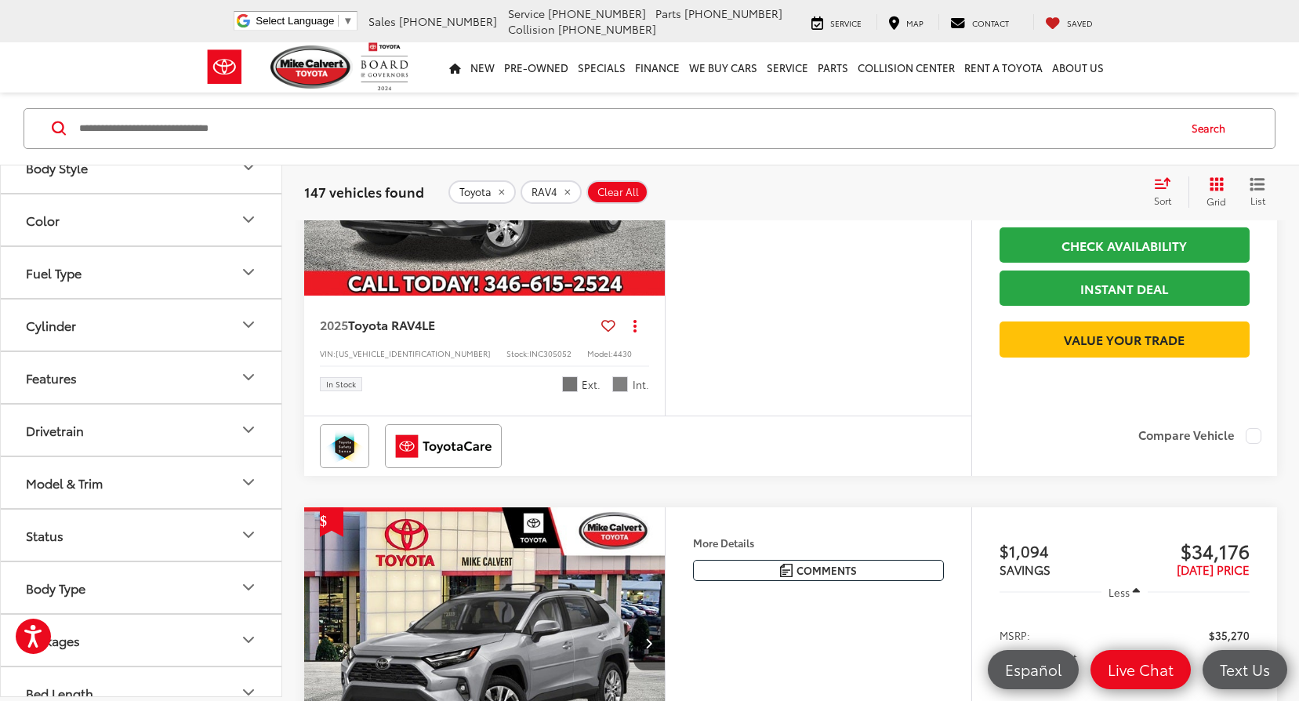
click at [158, 485] on button "Model & Trim" at bounding box center [142, 482] width 282 height 51
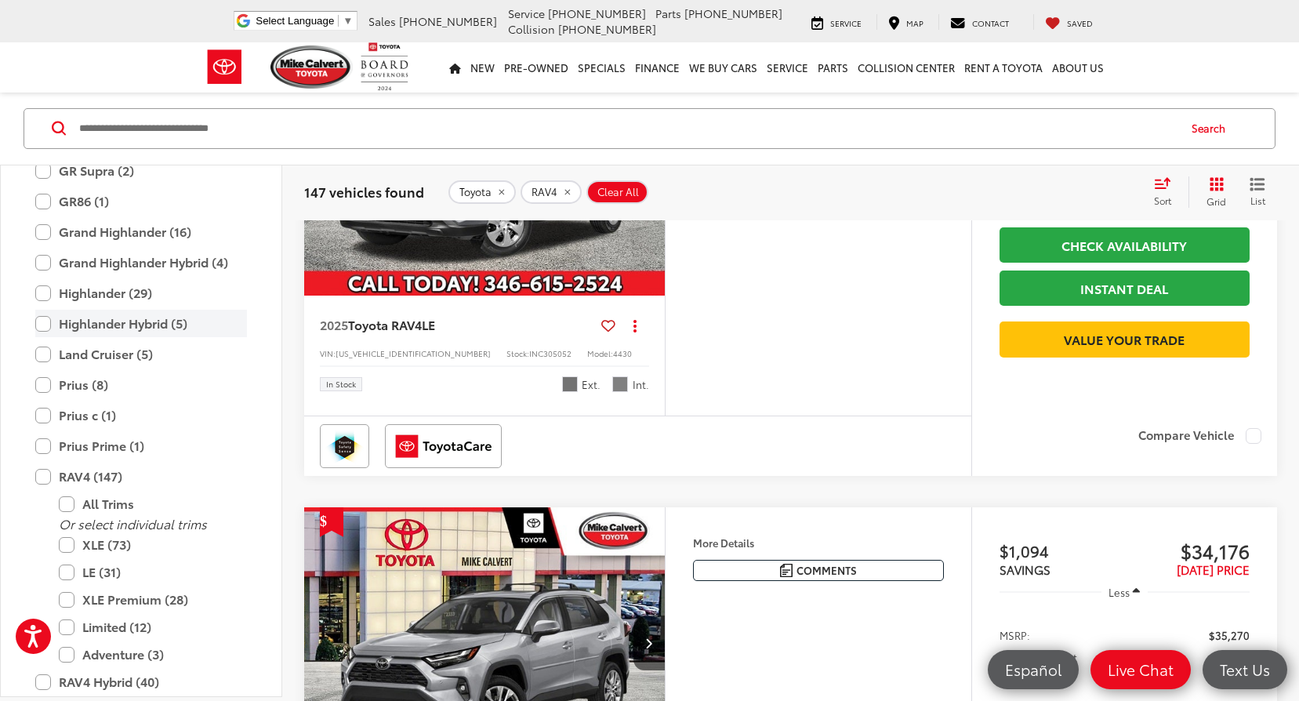
scroll to position [1323, 0]
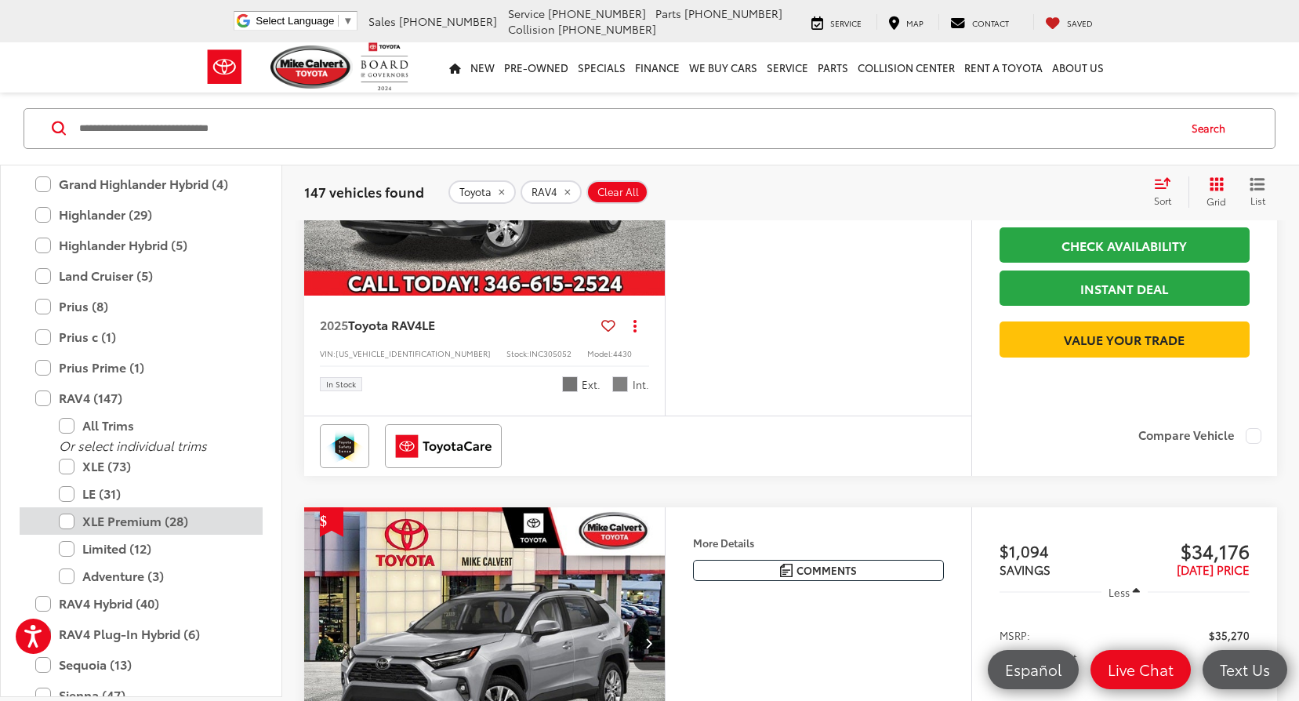
click at [65, 519] on label "XLE Premium (28)" at bounding box center [153, 521] width 188 height 27
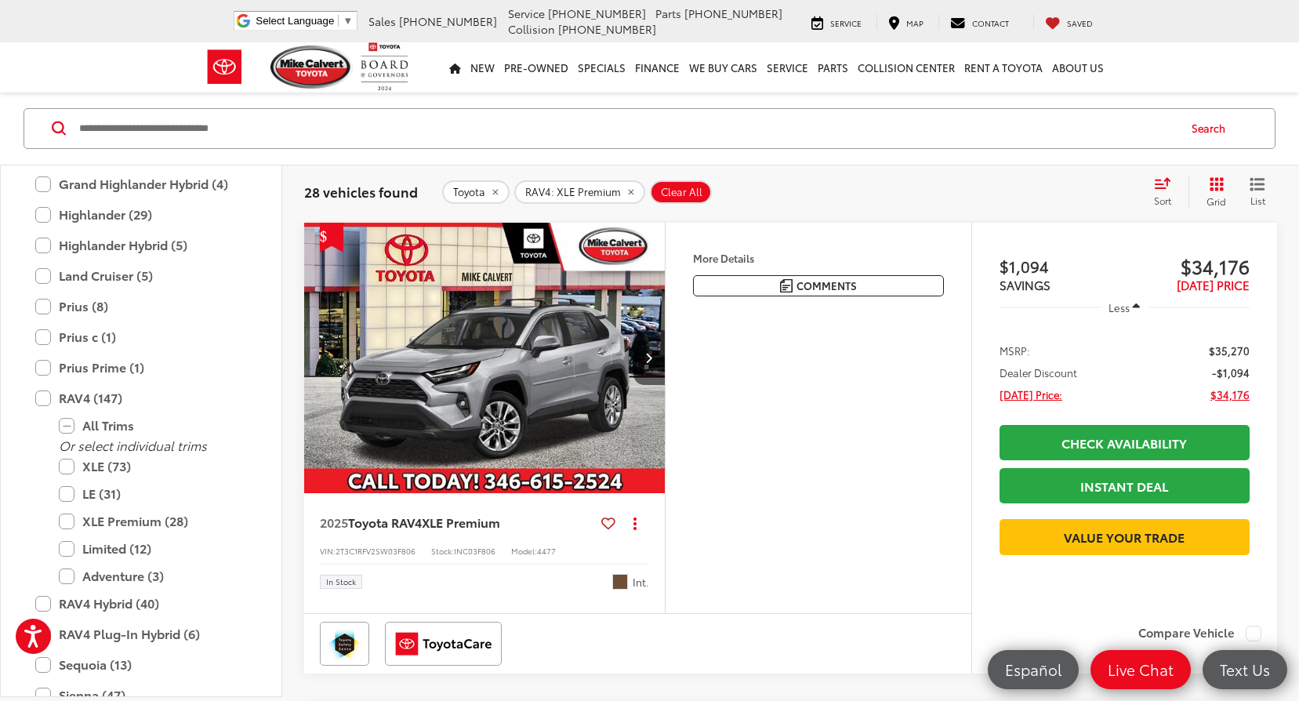
scroll to position [194, 0]
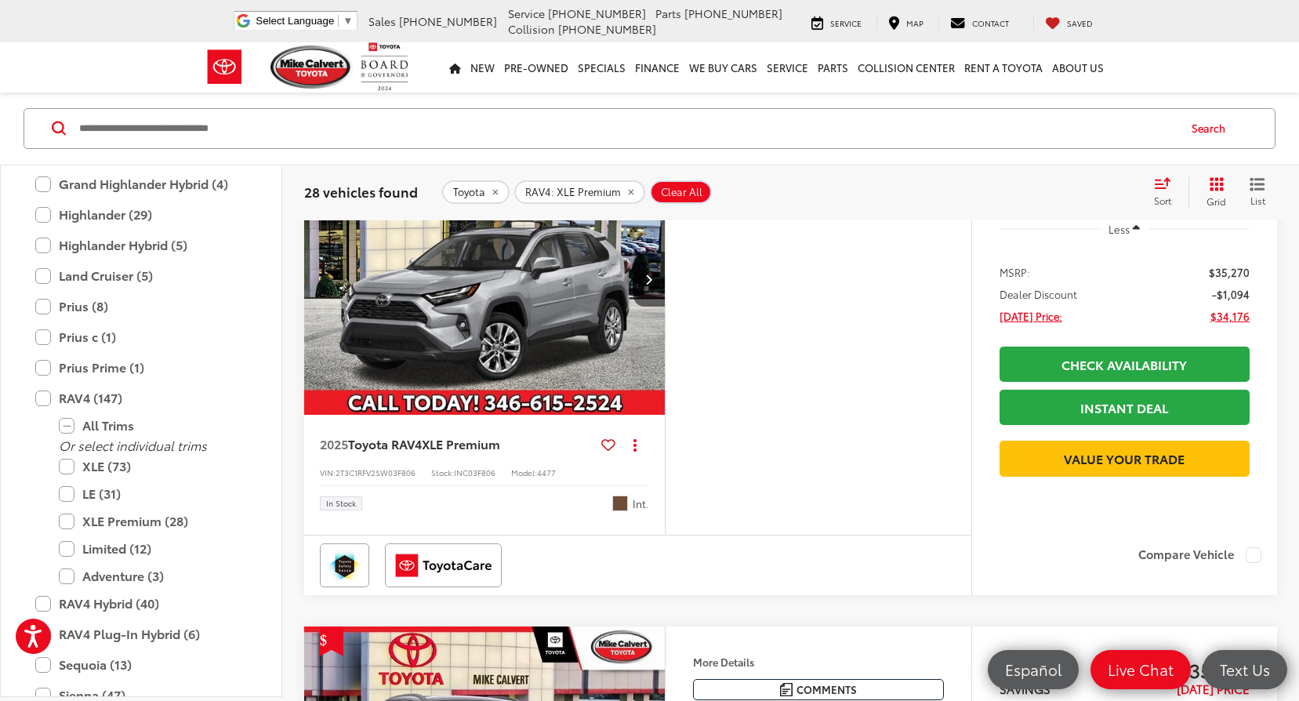
click at [572, 299] on img "2025 Toyota RAV4 XLE Premium 0" at bounding box center [484, 280] width 363 height 272
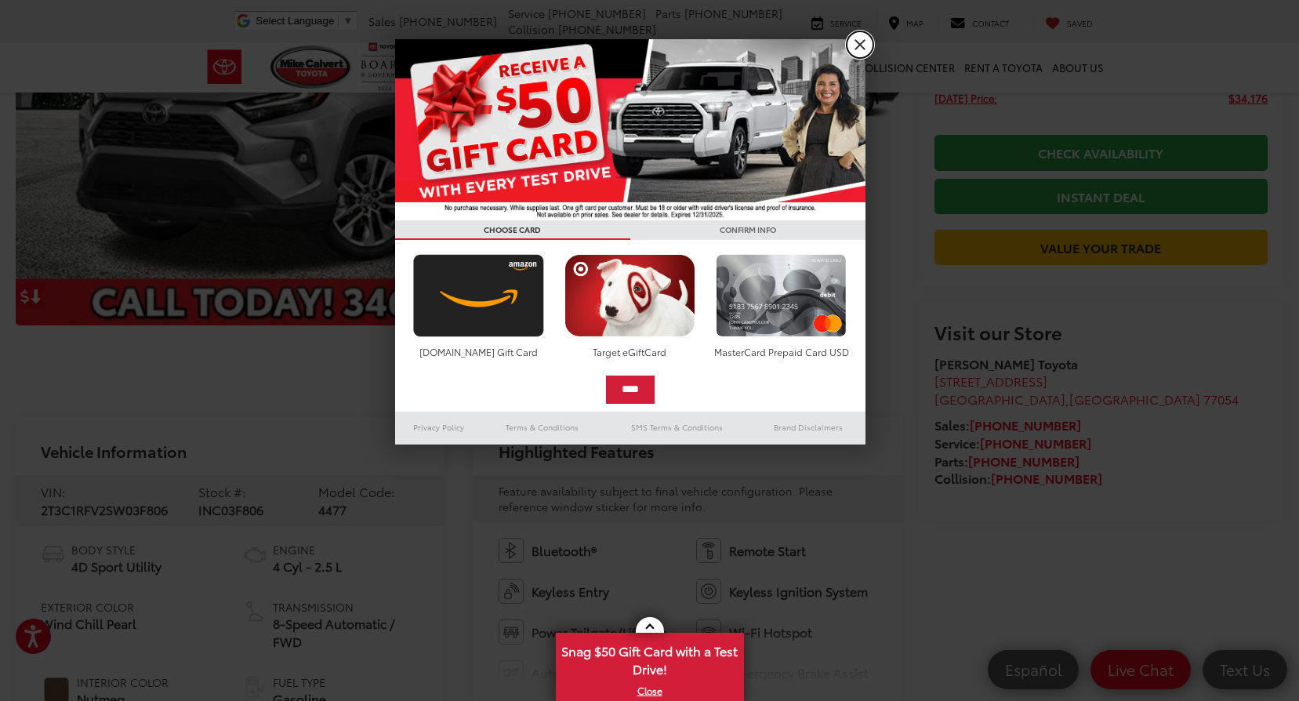
click at [855, 40] on link "X" at bounding box center [860, 44] width 27 height 27
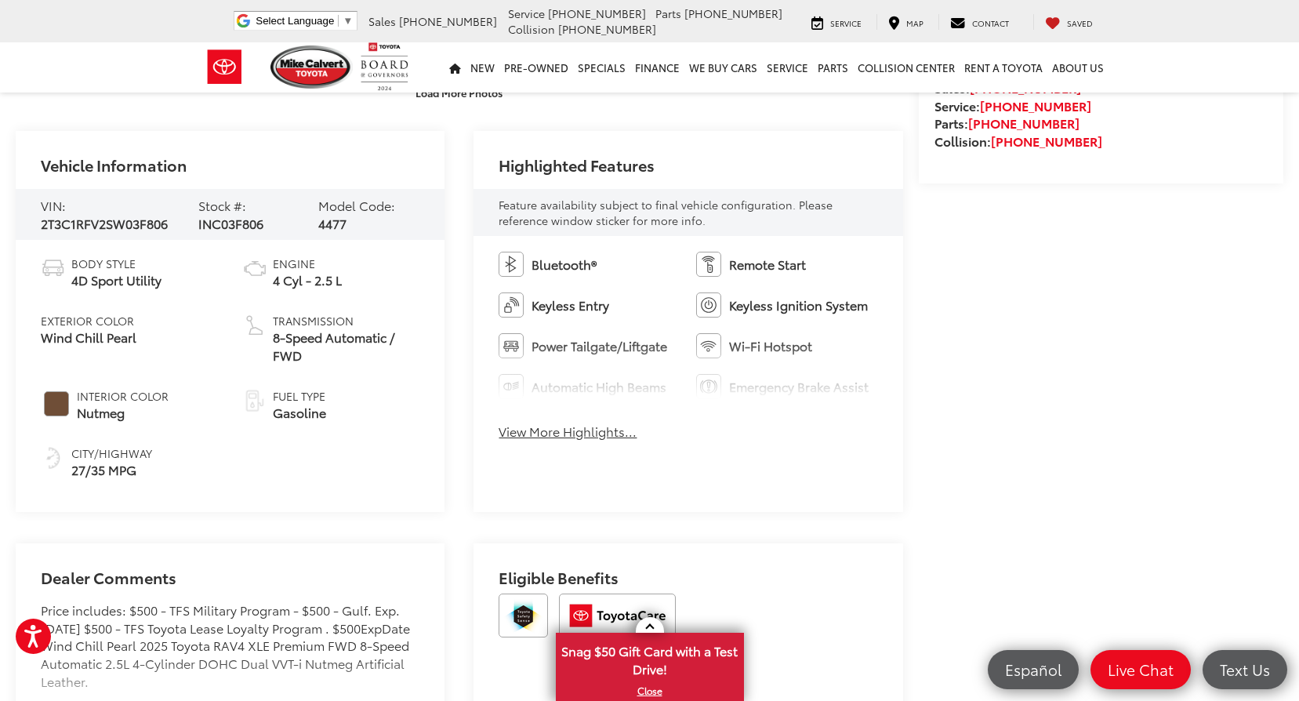
scroll to position [627, 0]
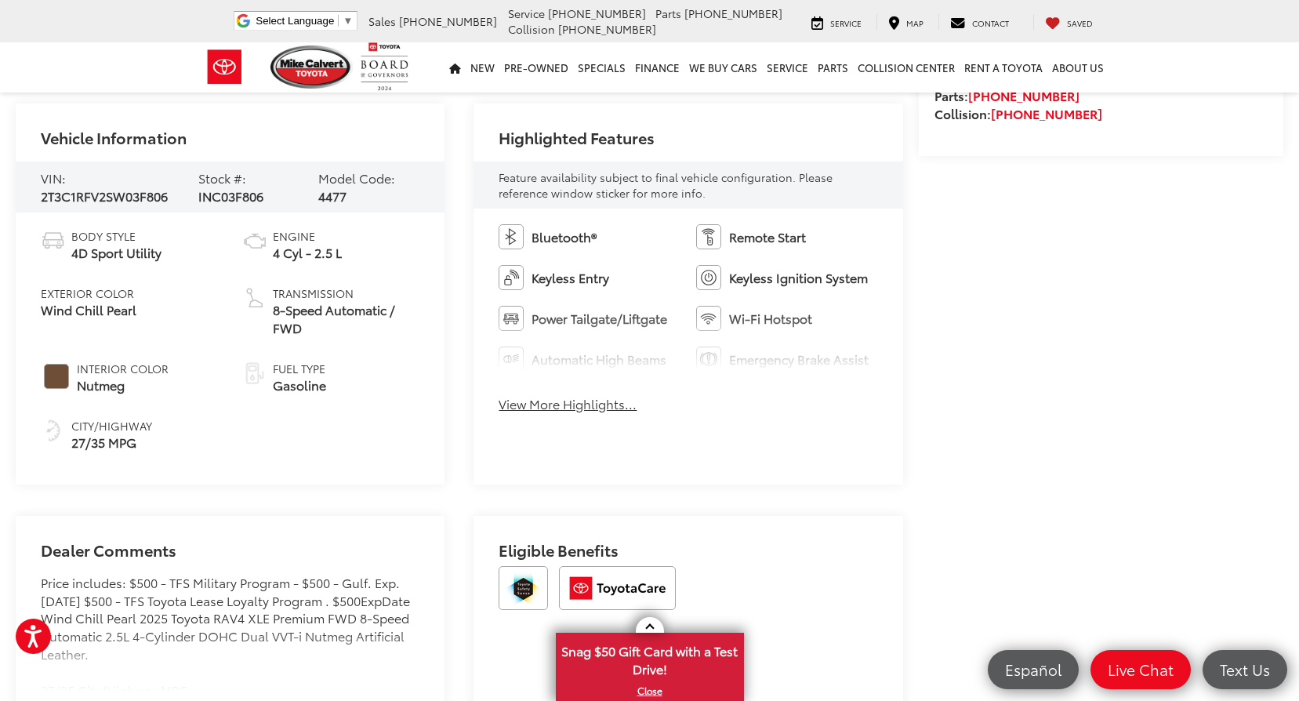
click at [552, 407] on button "View More Highlights..." at bounding box center [568, 404] width 138 height 18
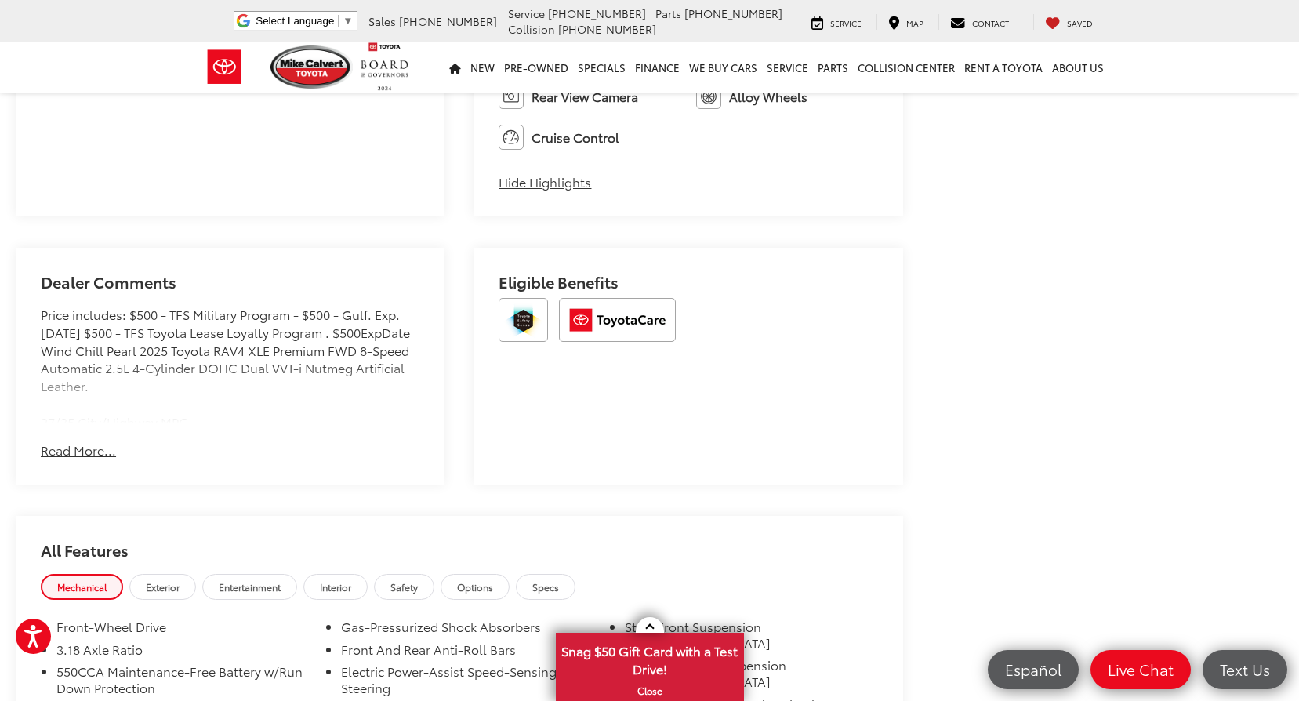
scroll to position [1254, 0]
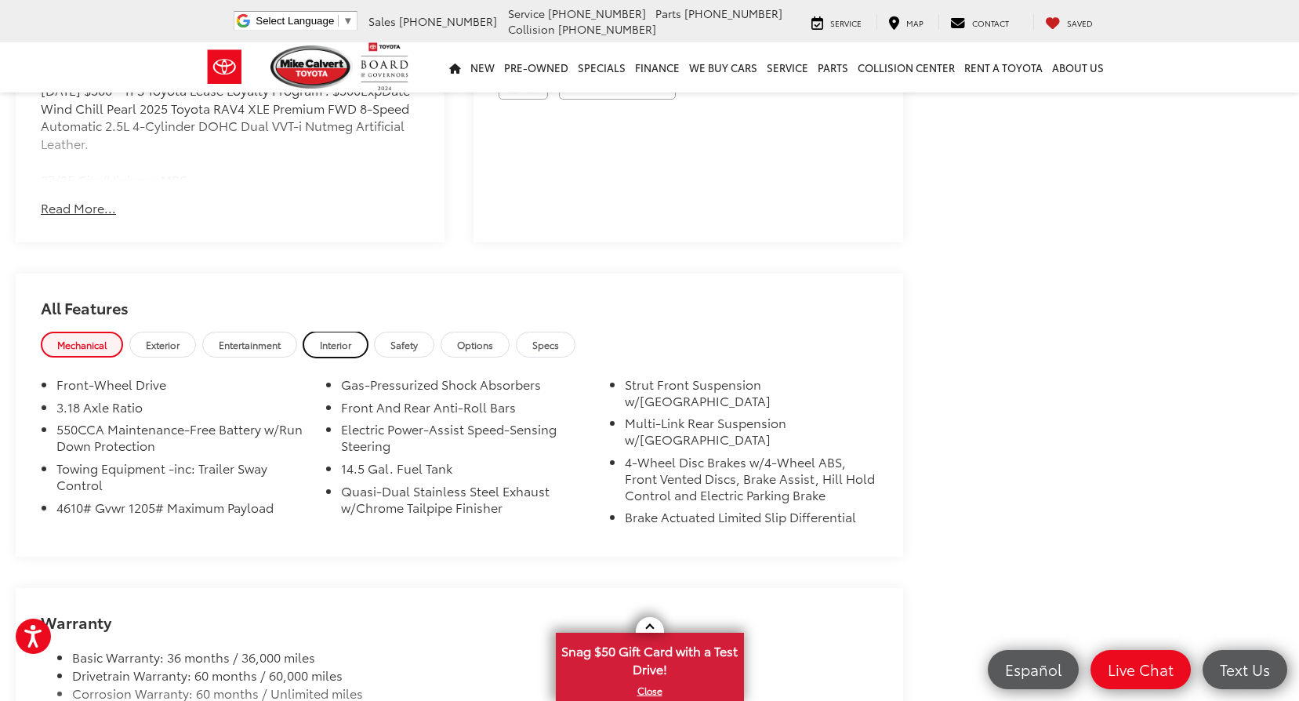
click at [326, 345] on span "Interior" at bounding box center [335, 344] width 31 height 13
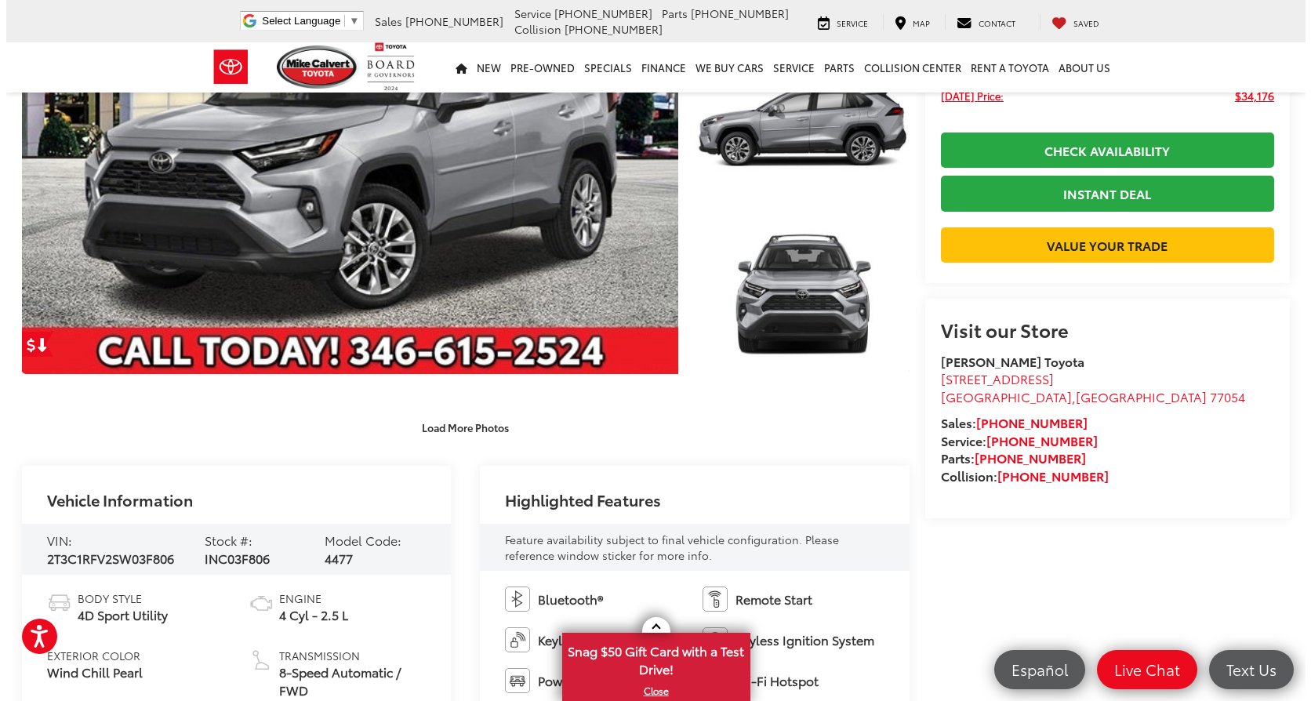
scroll to position [0, 0]
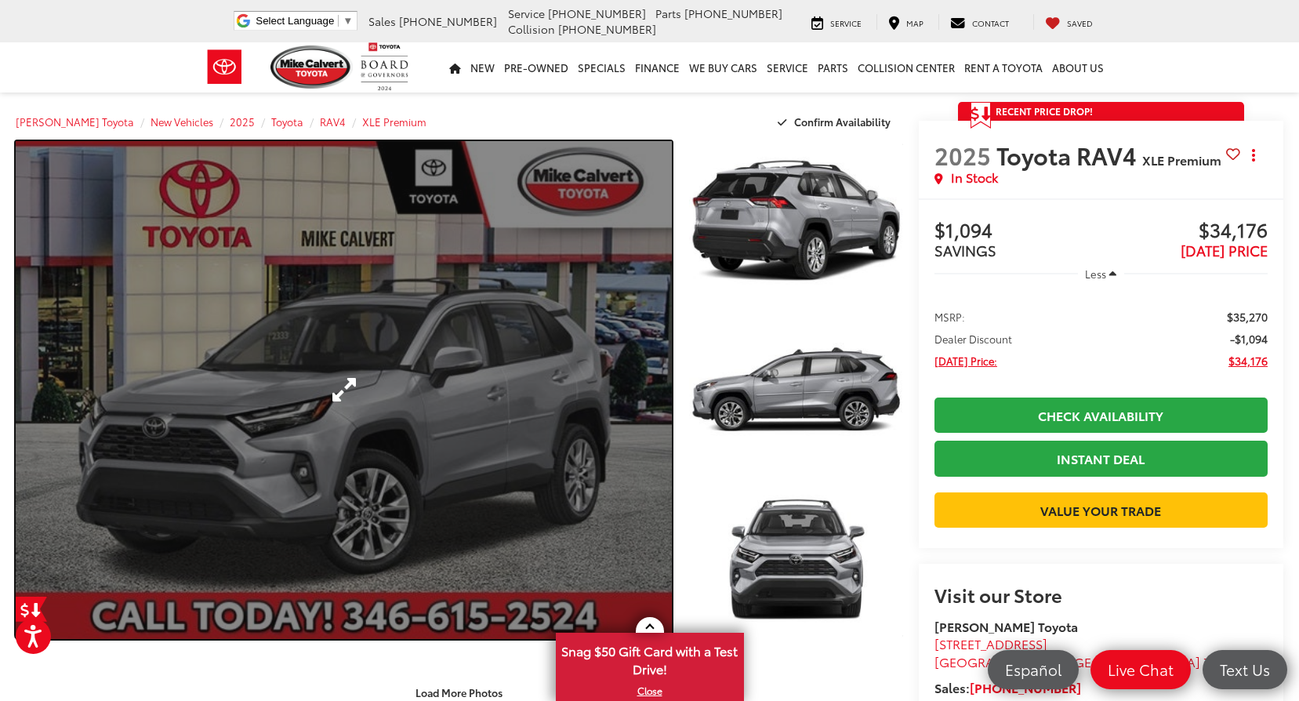
click at [465, 361] on link "Expand Photo 0" at bounding box center [344, 390] width 656 height 498
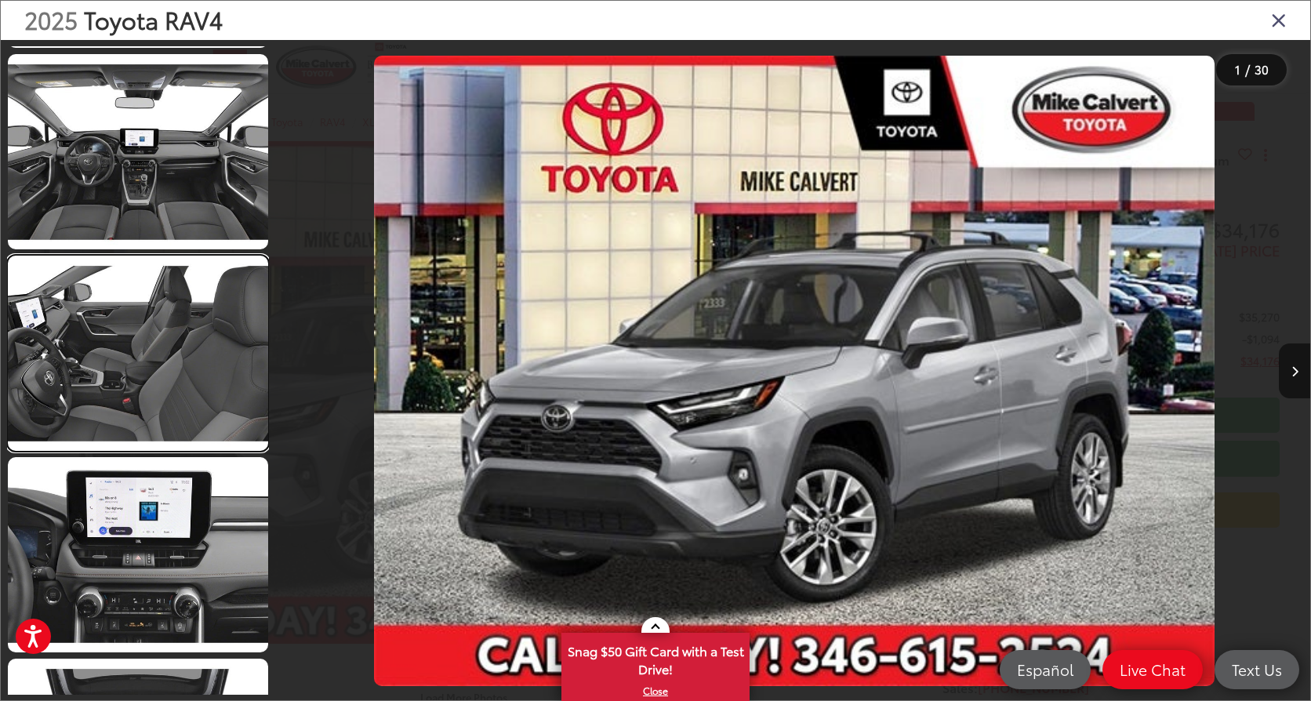
click at [191, 404] on link at bounding box center [138, 353] width 260 height 195
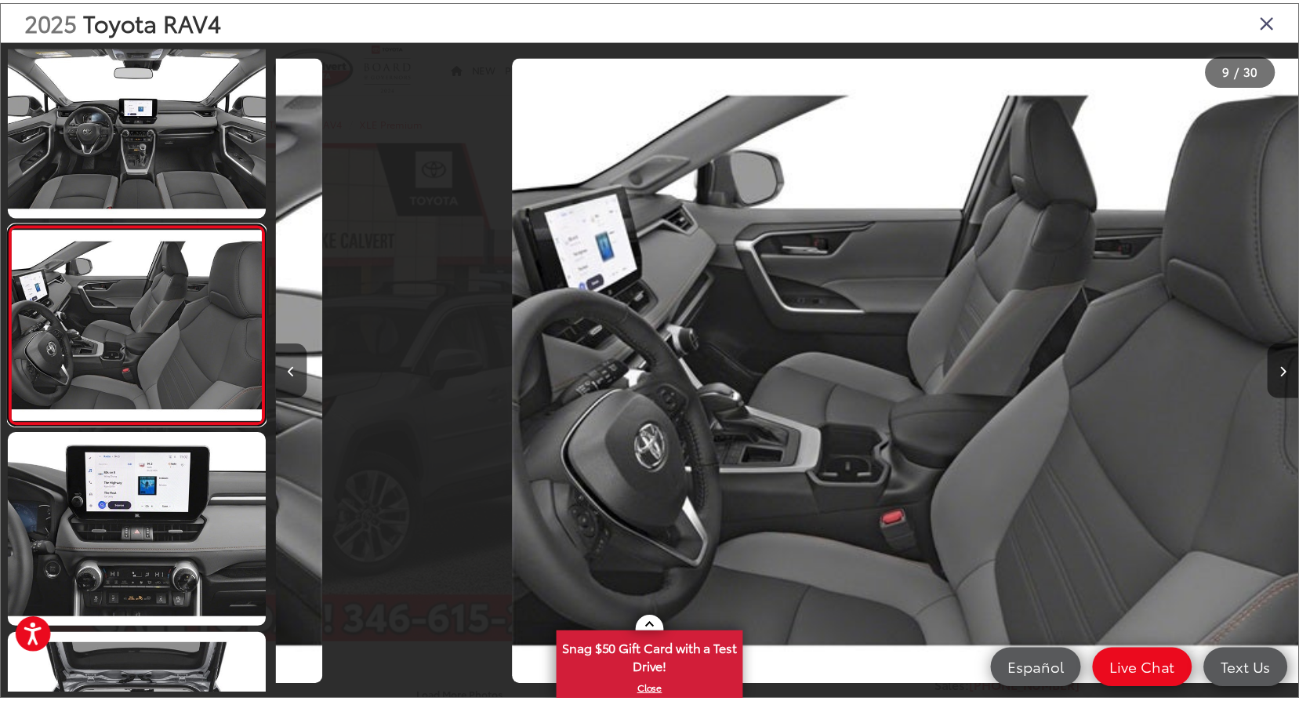
scroll to position [0, 8254]
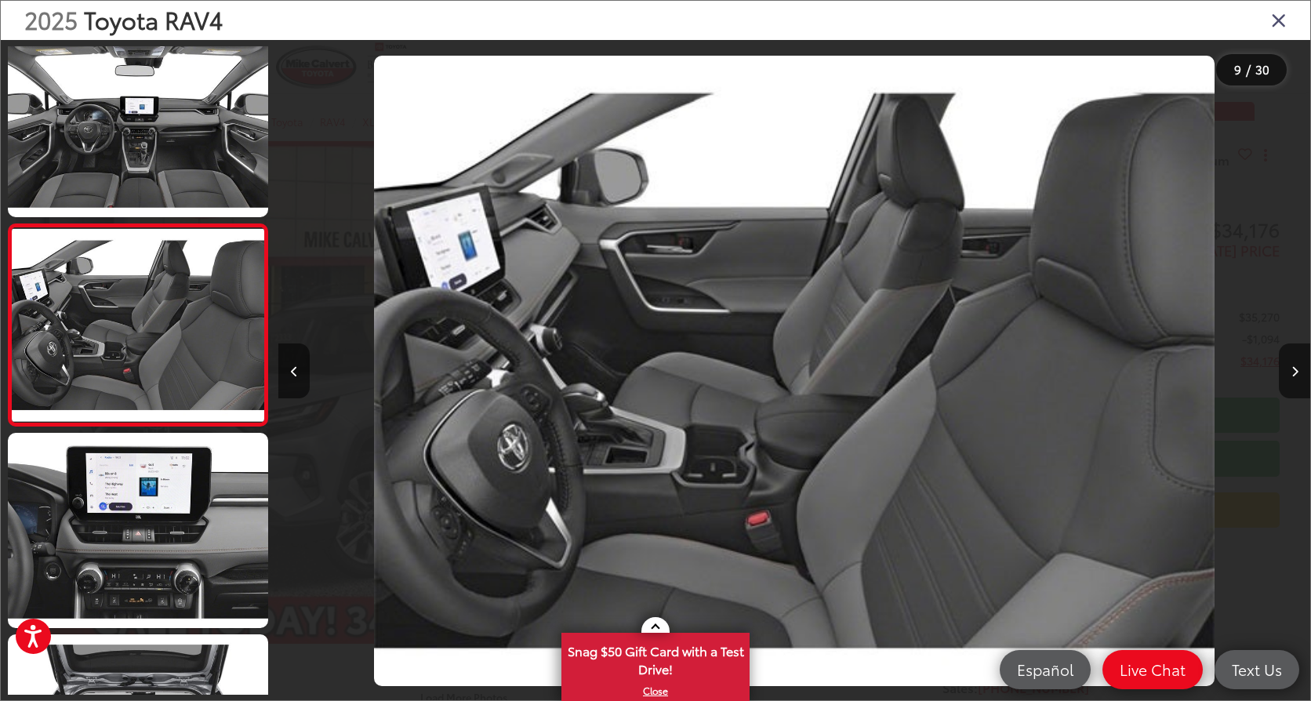
click at [1277, 12] on icon "Close gallery" at bounding box center [1279, 19] width 16 height 20
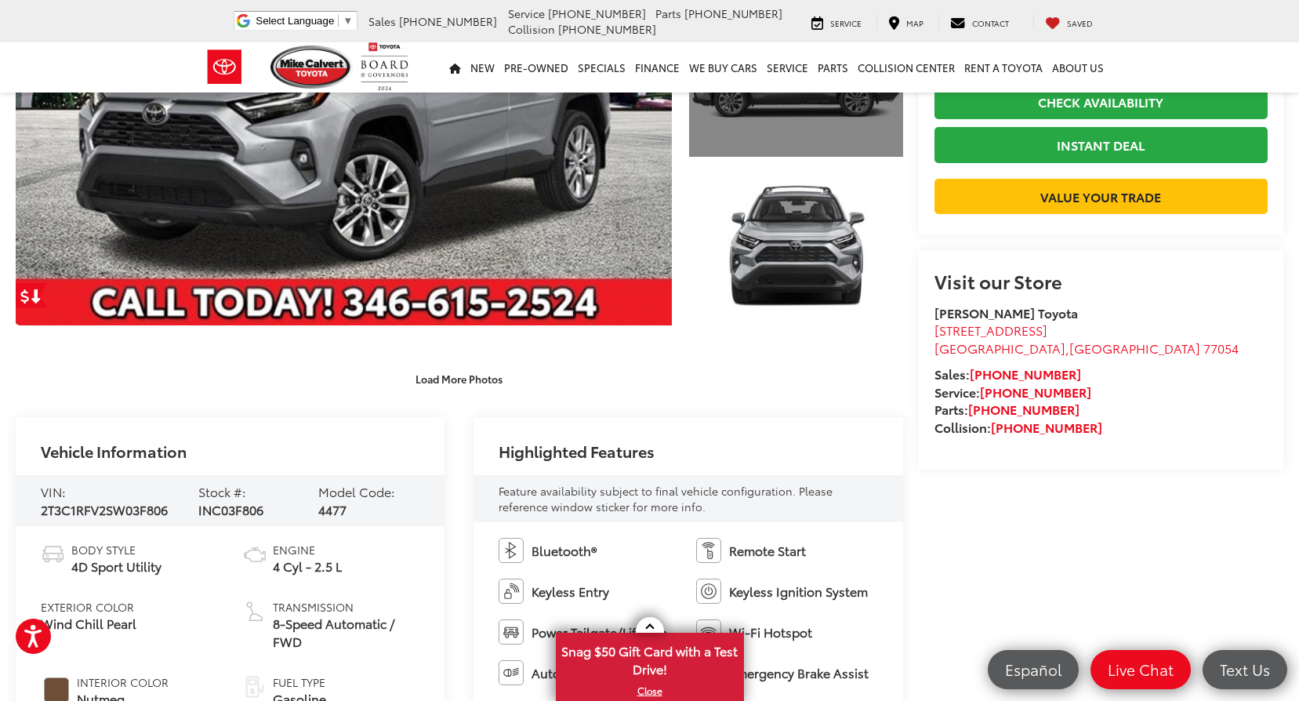
scroll to position [235, 0]
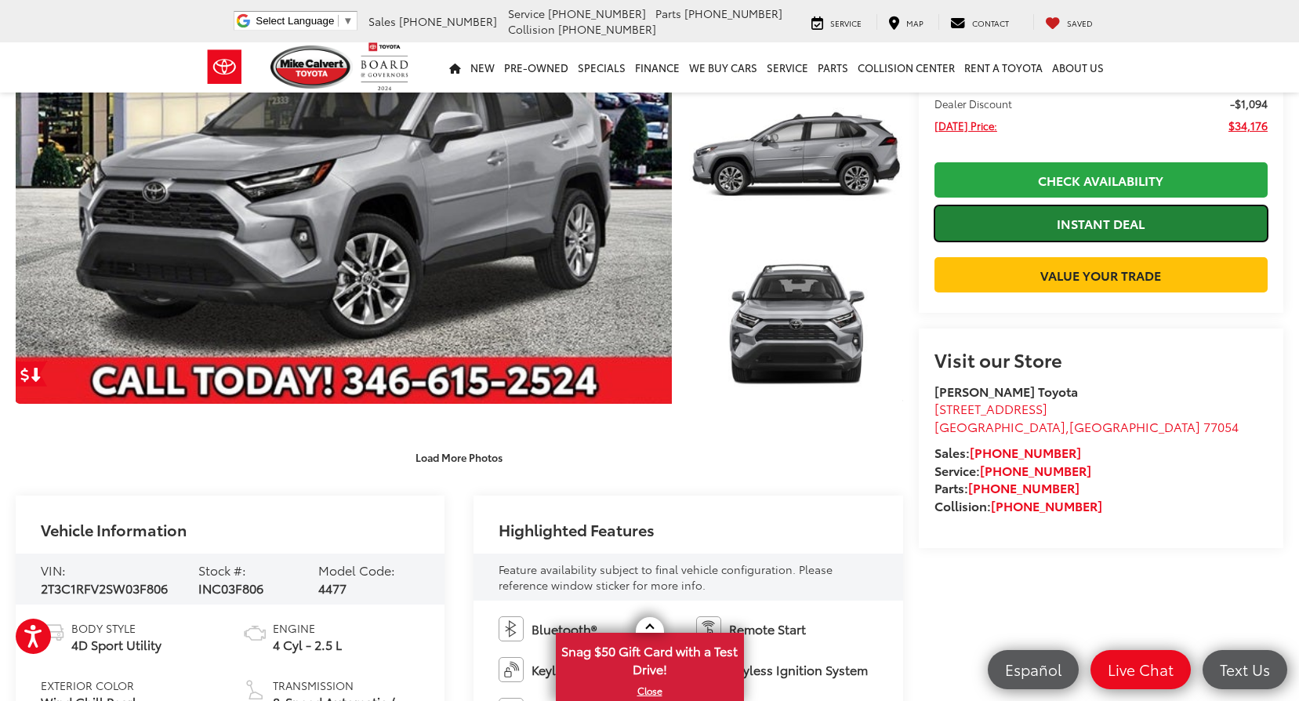
click at [1058, 215] on link "Instant Deal" at bounding box center [1101, 222] width 333 height 35
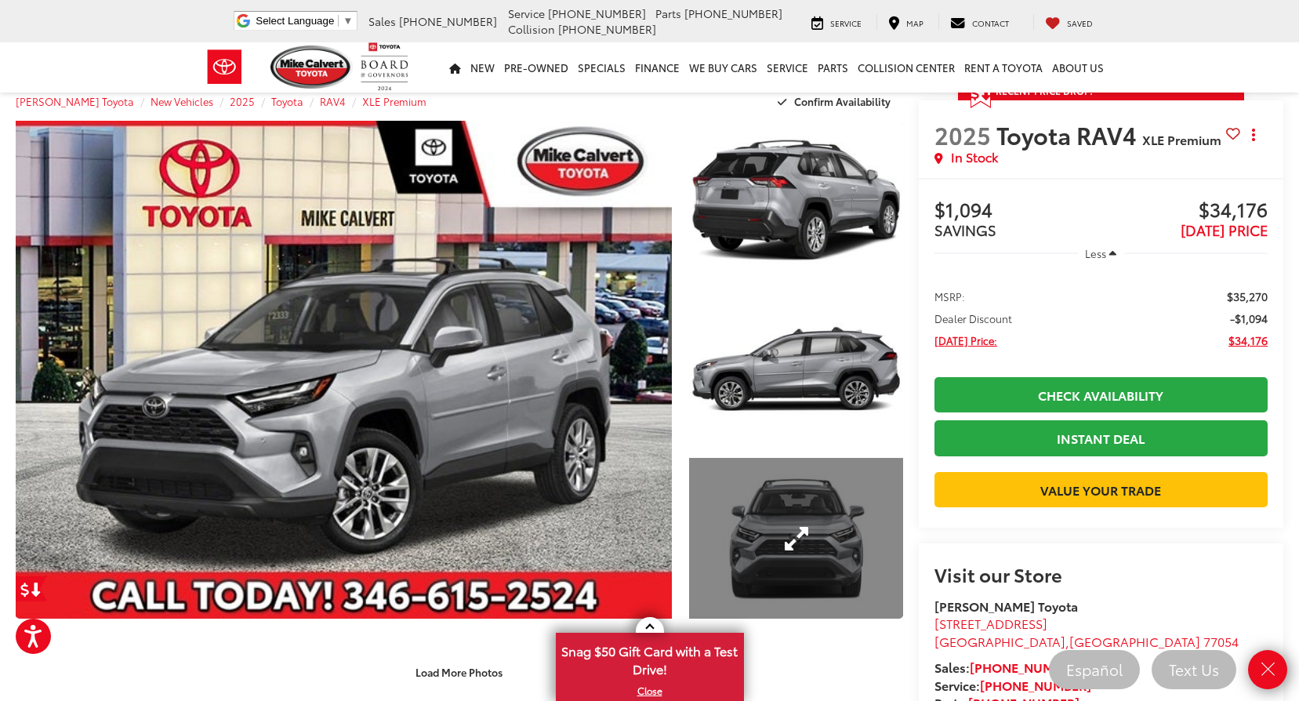
scroll to position [0, 0]
